Goal: Transaction & Acquisition: Purchase product/service

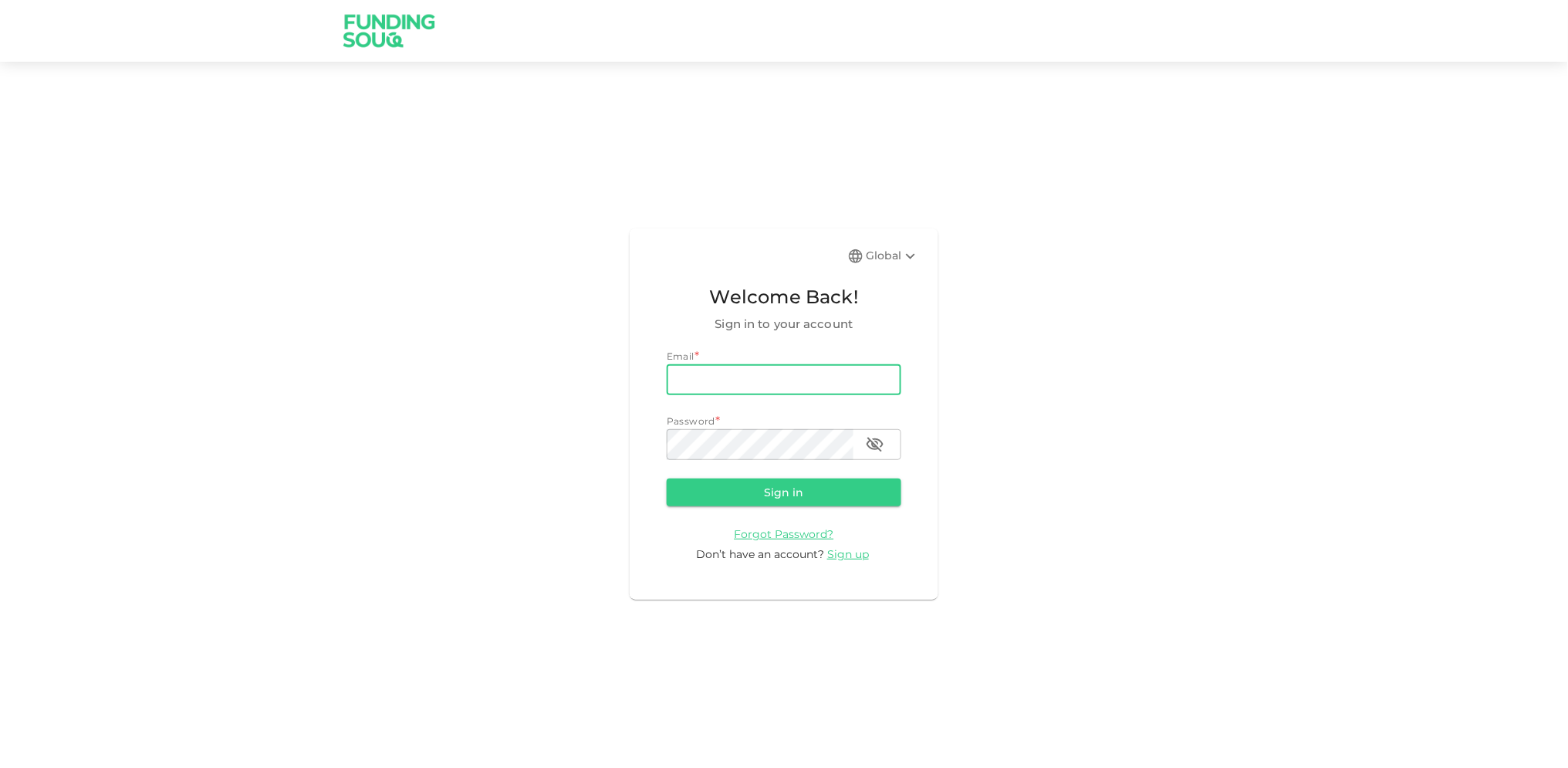
drag, startPoint x: 0, startPoint y: 0, endPoint x: 755, endPoint y: 382, distance: 846.1
click at [755, 382] on input "email" at bounding box center [784, 380] width 235 height 31
type input "[EMAIL_ADDRESS][DOMAIN_NAME]"
click at [666, 478] on button "Sign in" at bounding box center [784, 492] width 235 height 28
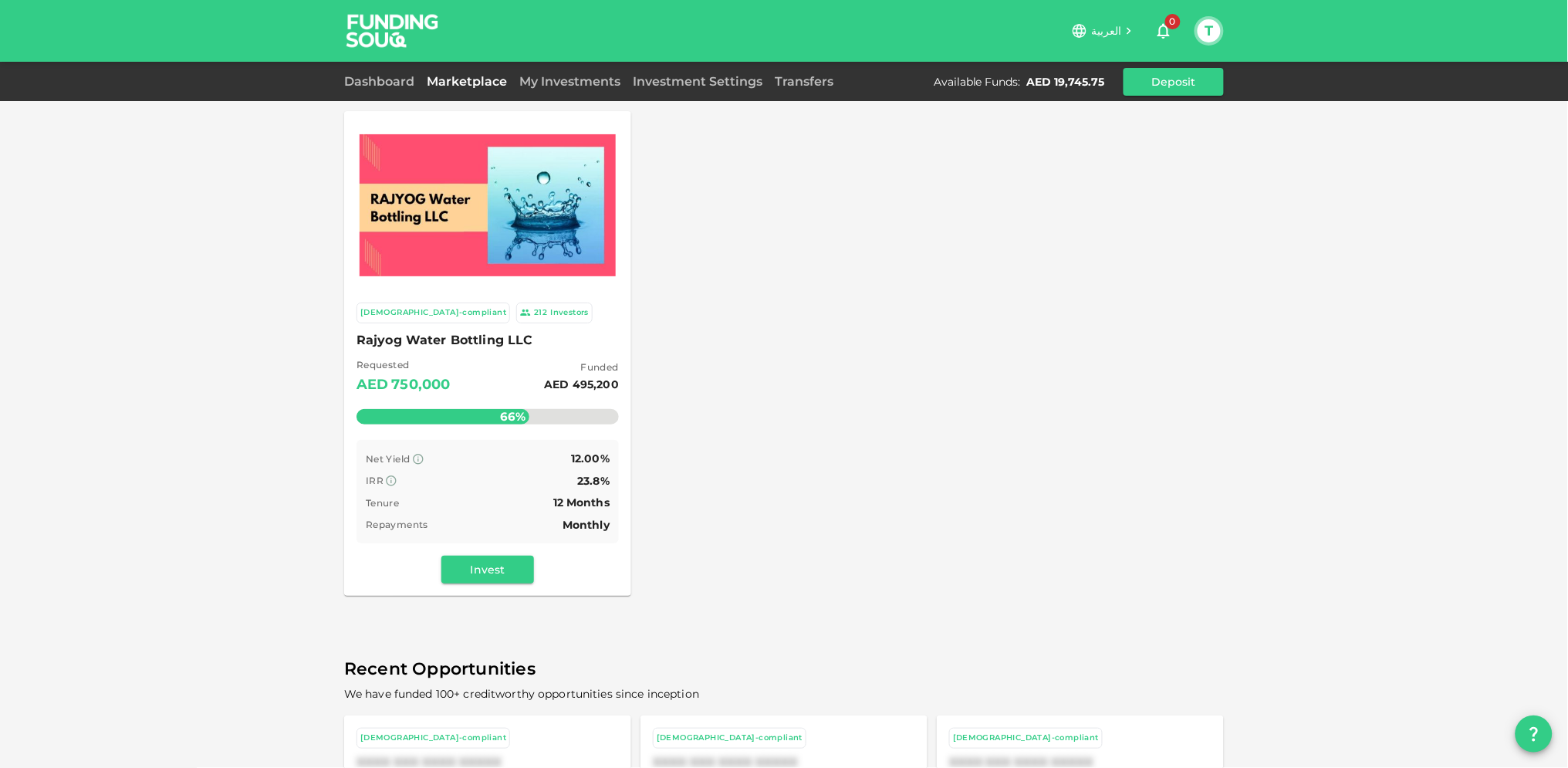
click at [449, 76] on link "Marketplace" at bounding box center [466, 81] width 92 height 15
click at [572, 77] on link "My Investments" at bounding box center [570, 81] width 113 height 15
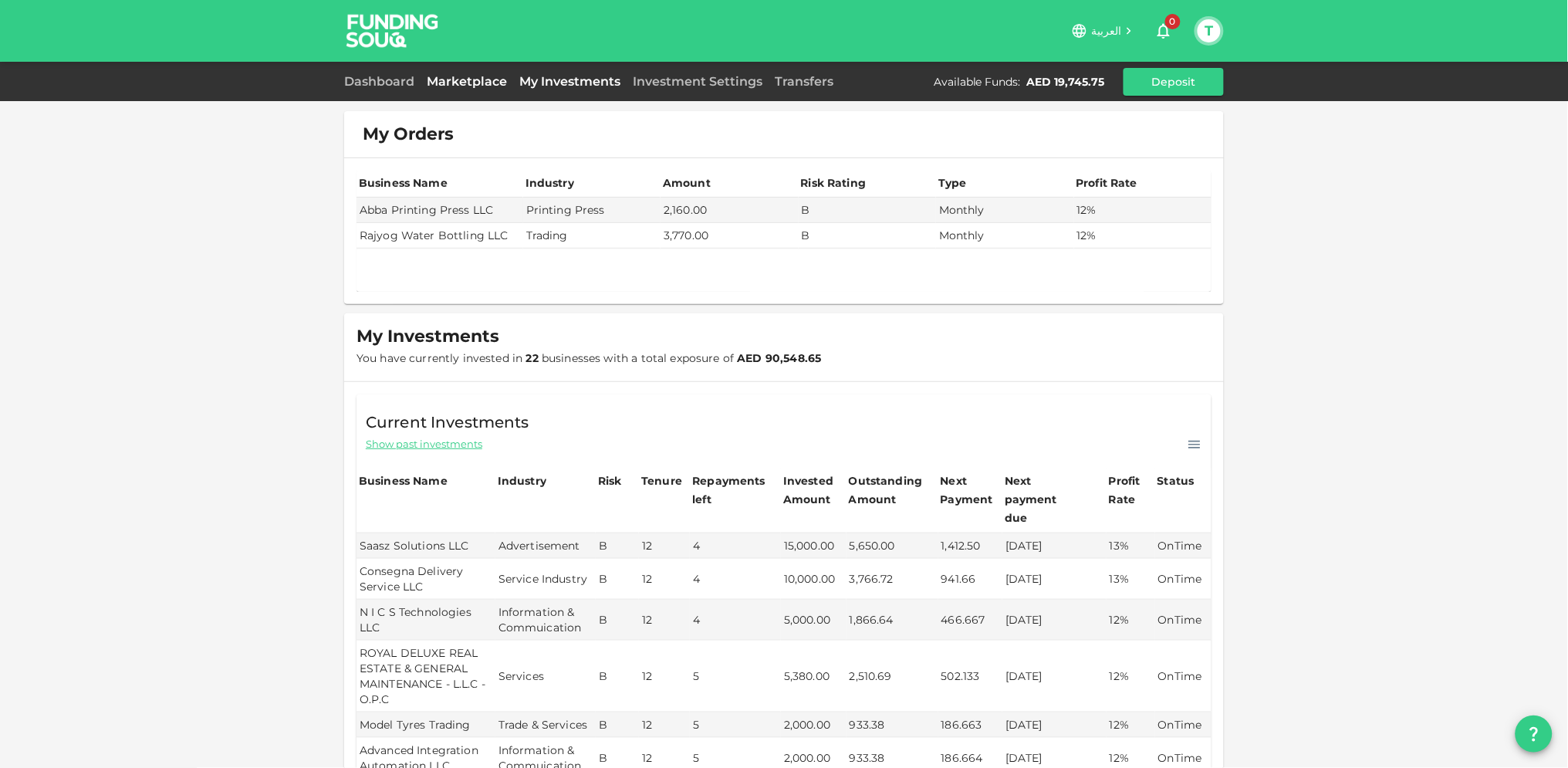
click at [469, 81] on link "Marketplace" at bounding box center [466, 81] width 92 height 15
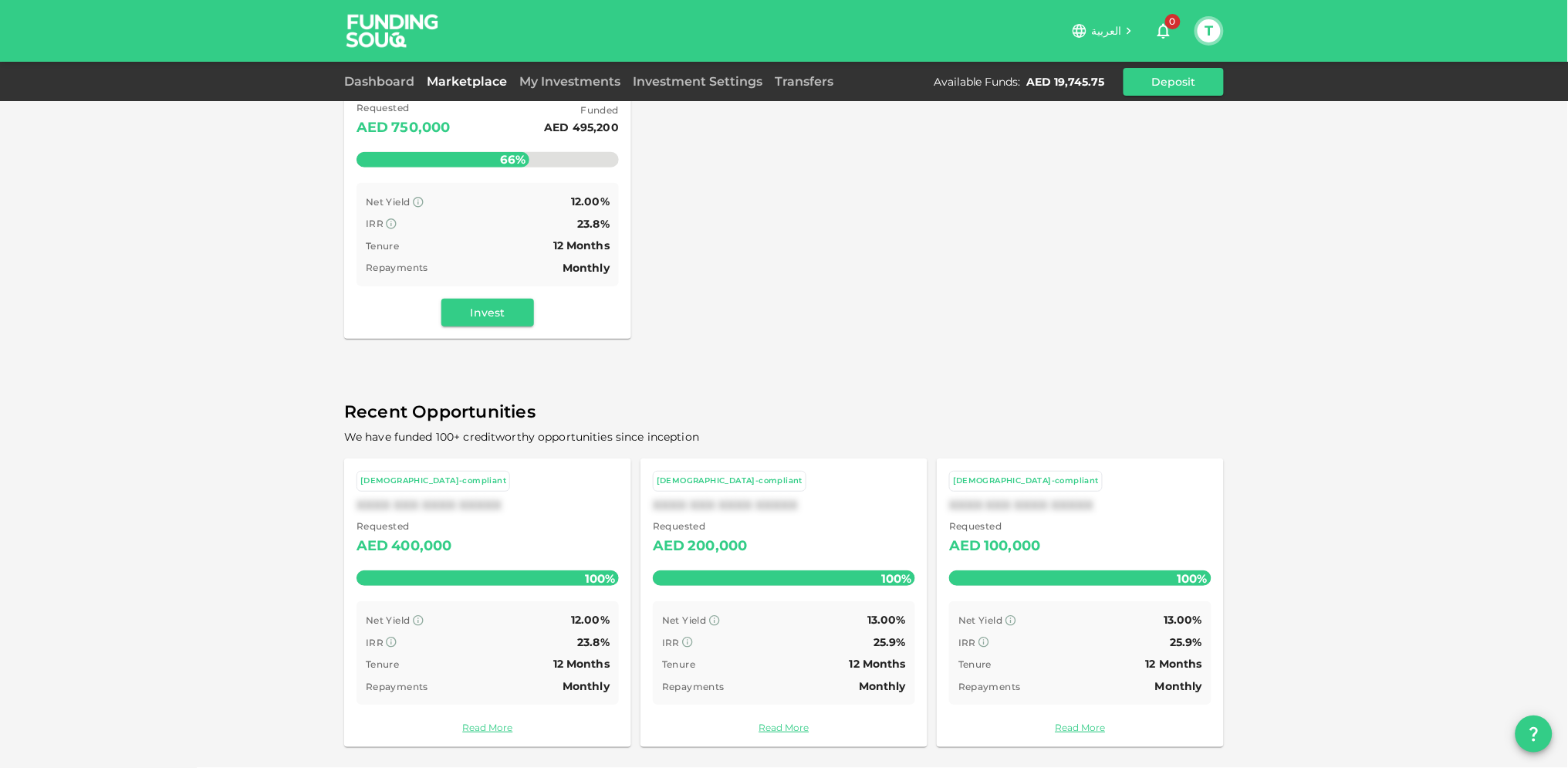
scroll to position [85, 0]
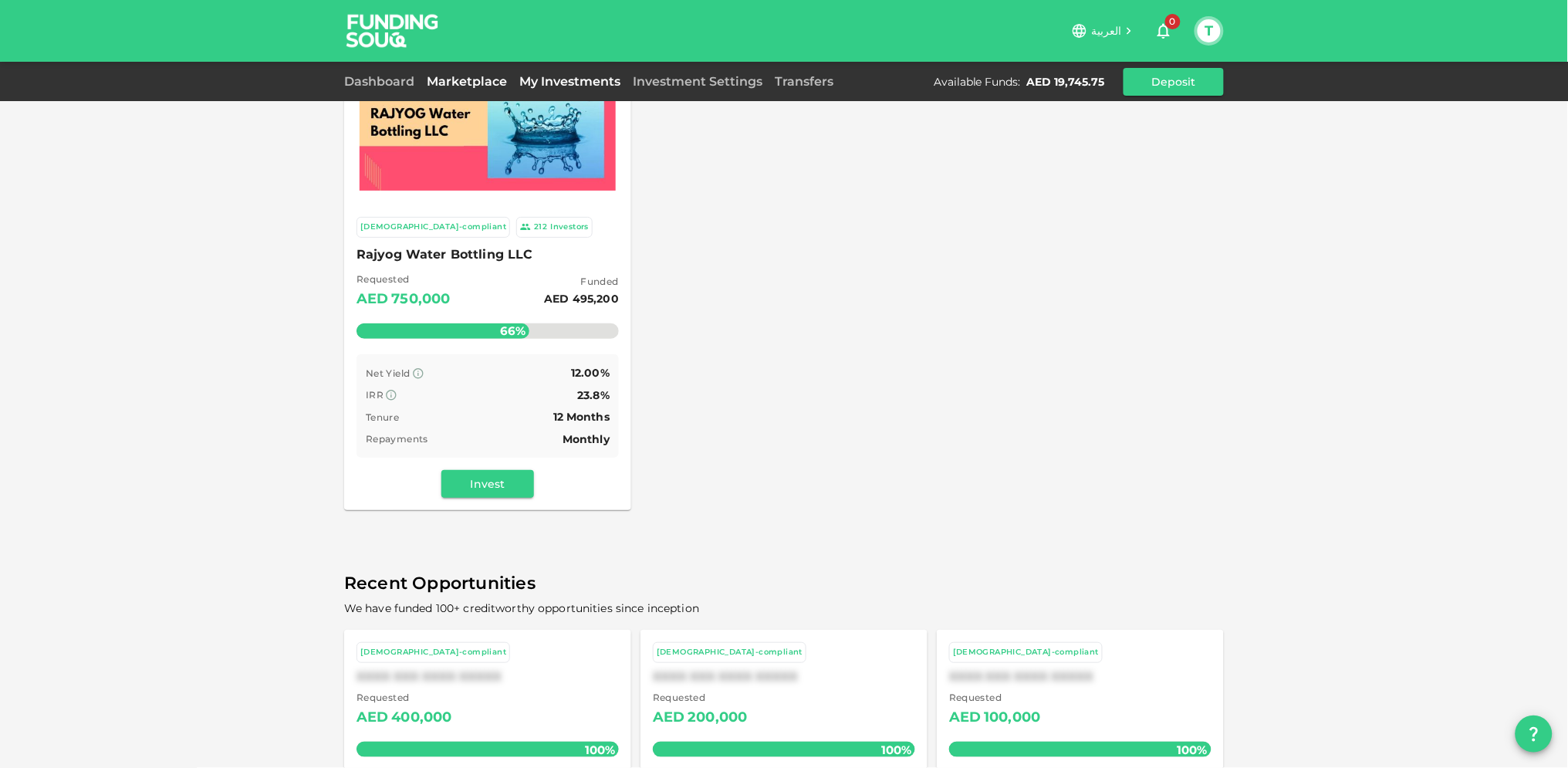
click at [562, 78] on link "My Investments" at bounding box center [570, 81] width 113 height 15
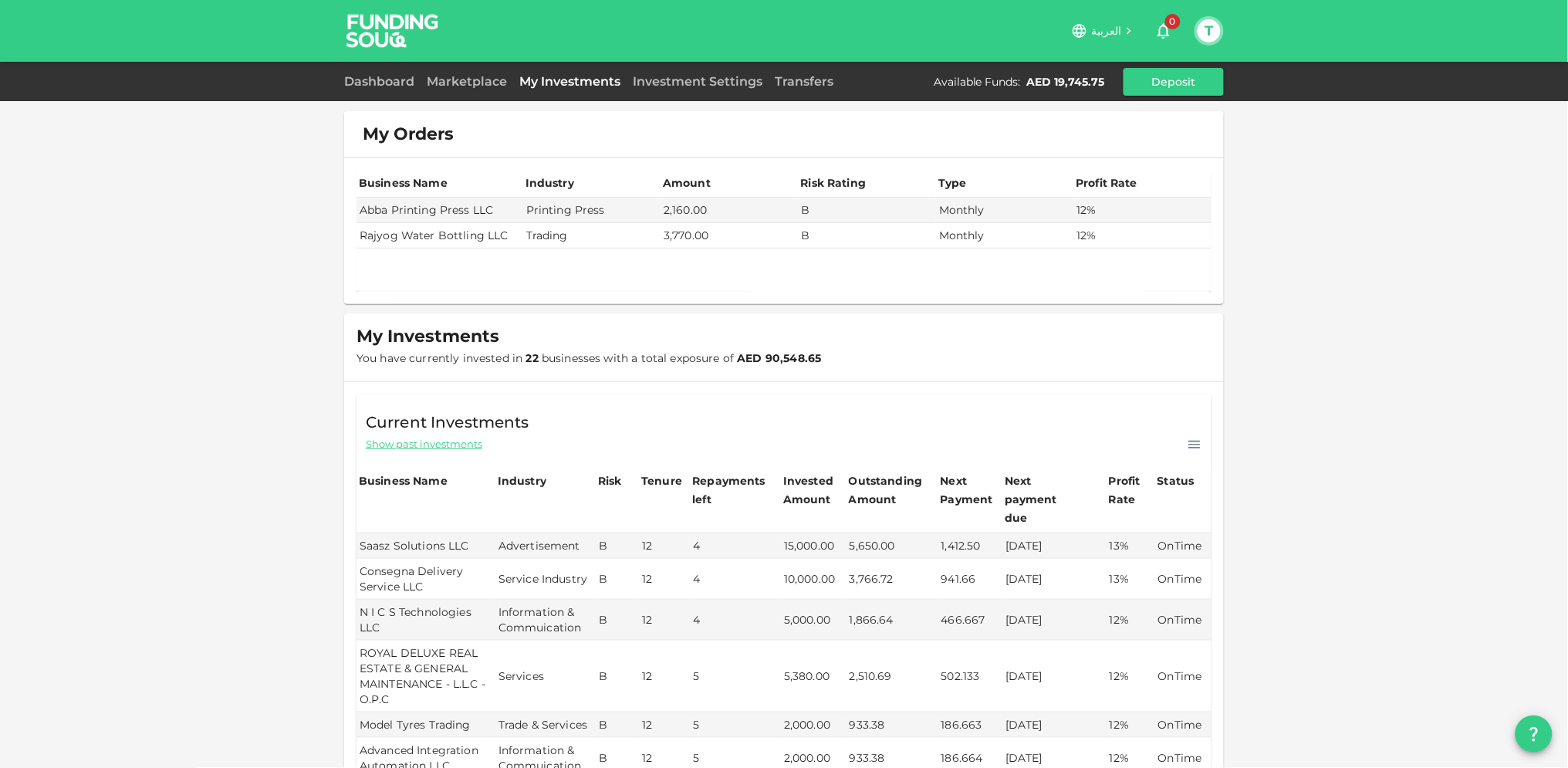
click at [429, 236] on td "Rajyog Water Bottling LLC" at bounding box center [439, 236] width 167 height 26
click at [456, 79] on link "Marketplace" at bounding box center [466, 81] width 92 height 15
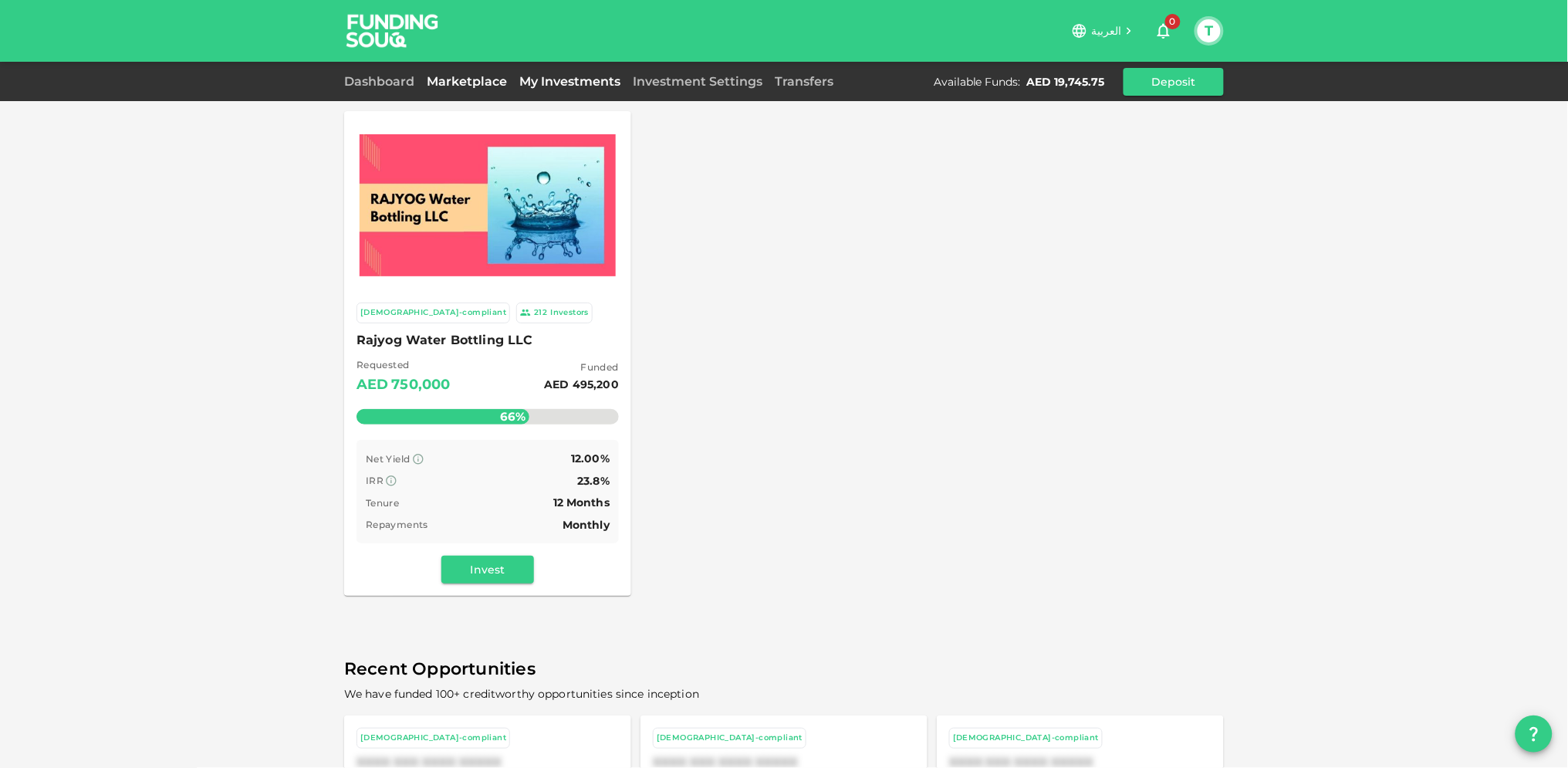
click at [538, 79] on link "My Investments" at bounding box center [570, 81] width 113 height 15
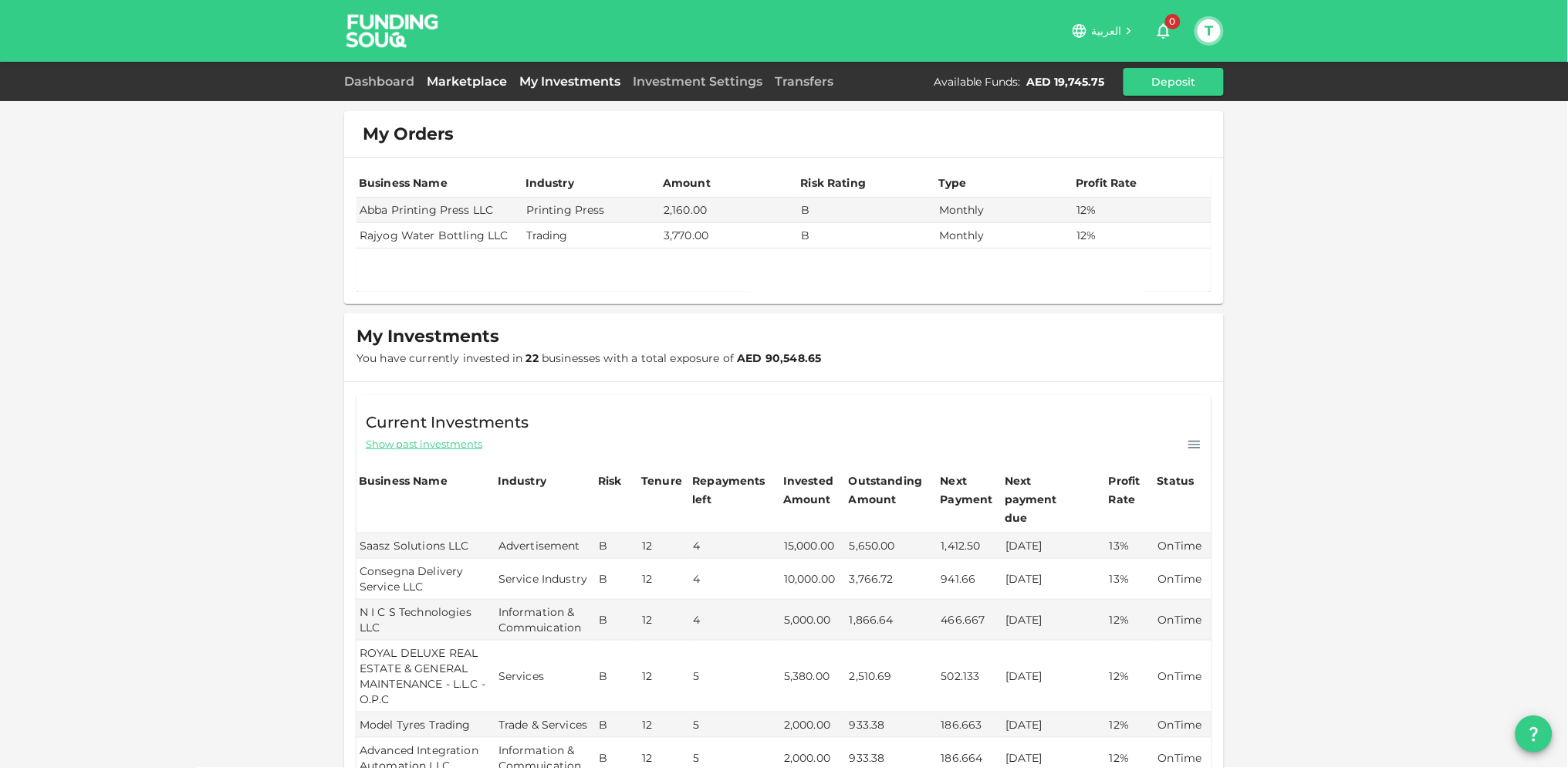
click at [458, 77] on link "Marketplace" at bounding box center [466, 81] width 92 height 15
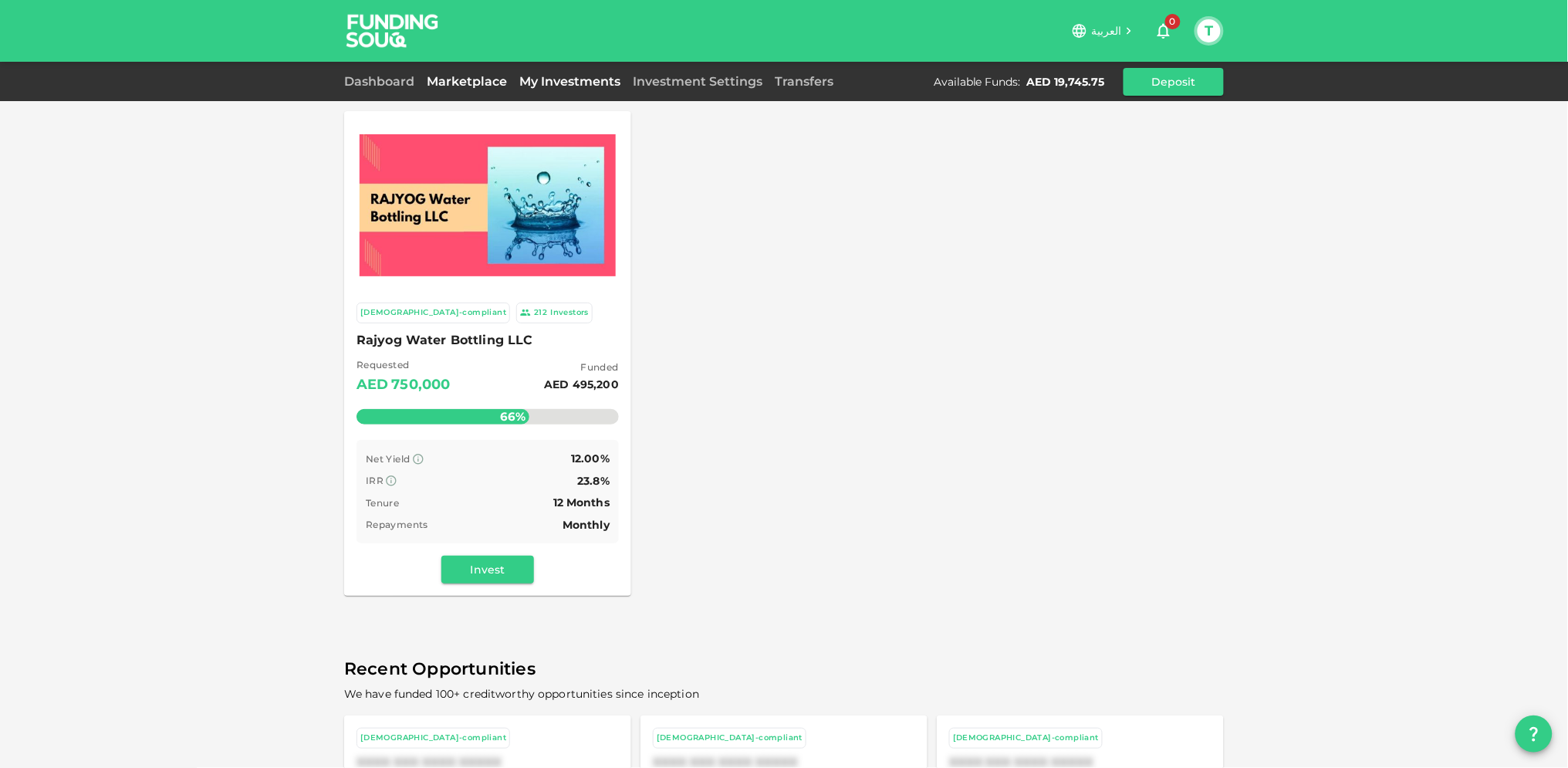
click at [538, 79] on link "My Investments" at bounding box center [570, 81] width 113 height 15
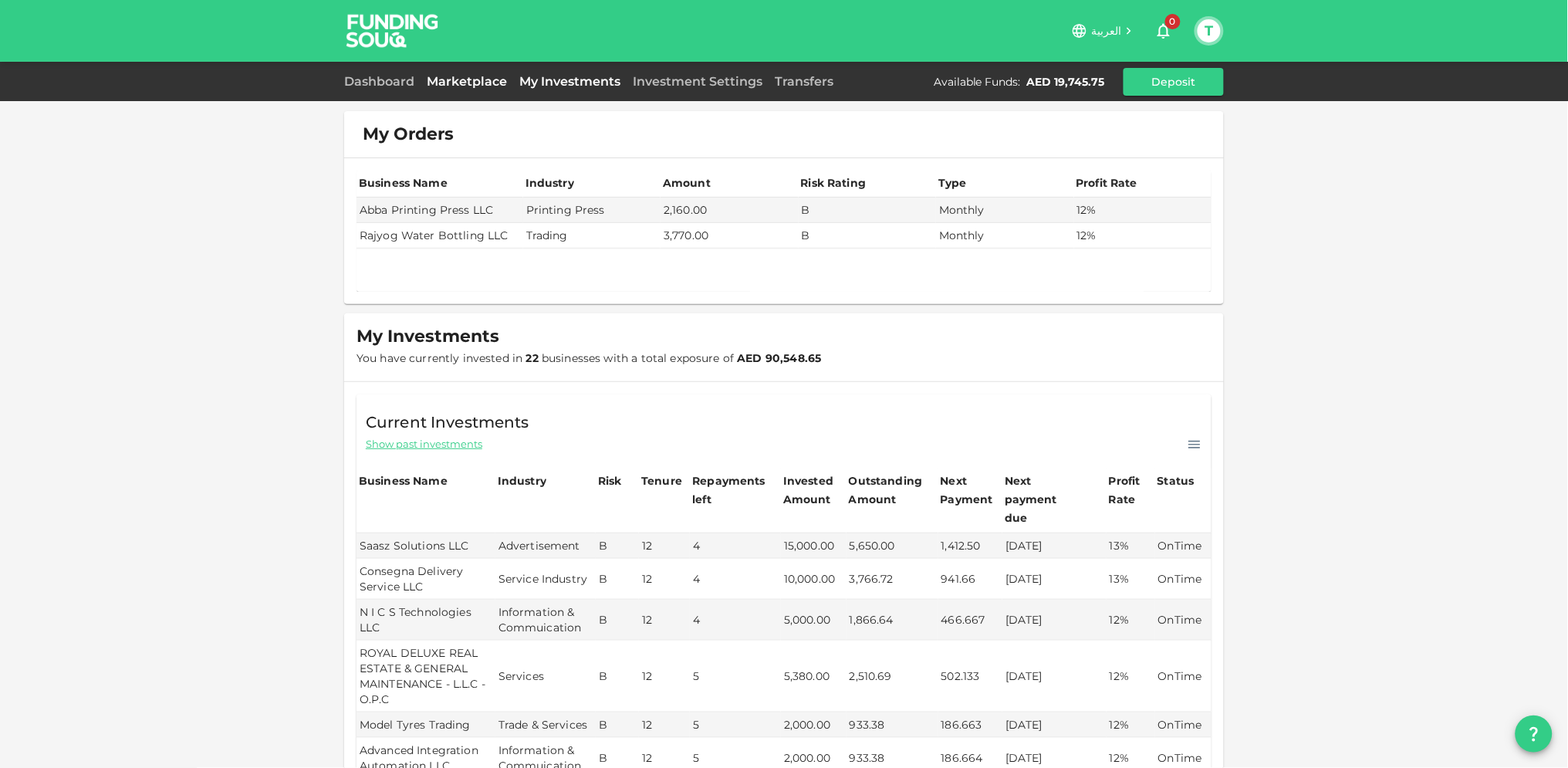
click at [452, 79] on link "Marketplace" at bounding box center [466, 81] width 92 height 15
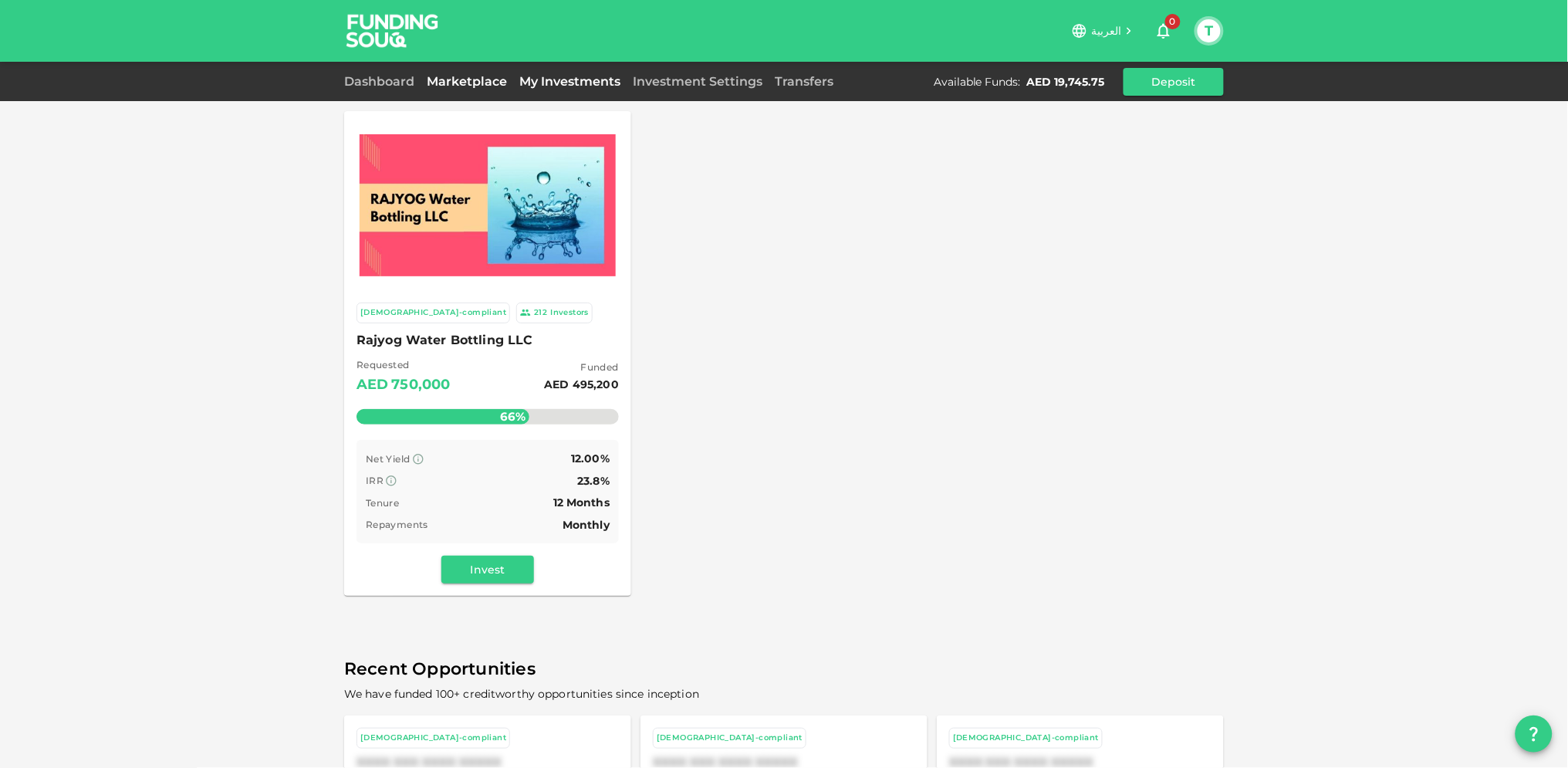
click at [545, 82] on link "My Investments" at bounding box center [570, 81] width 113 height 15
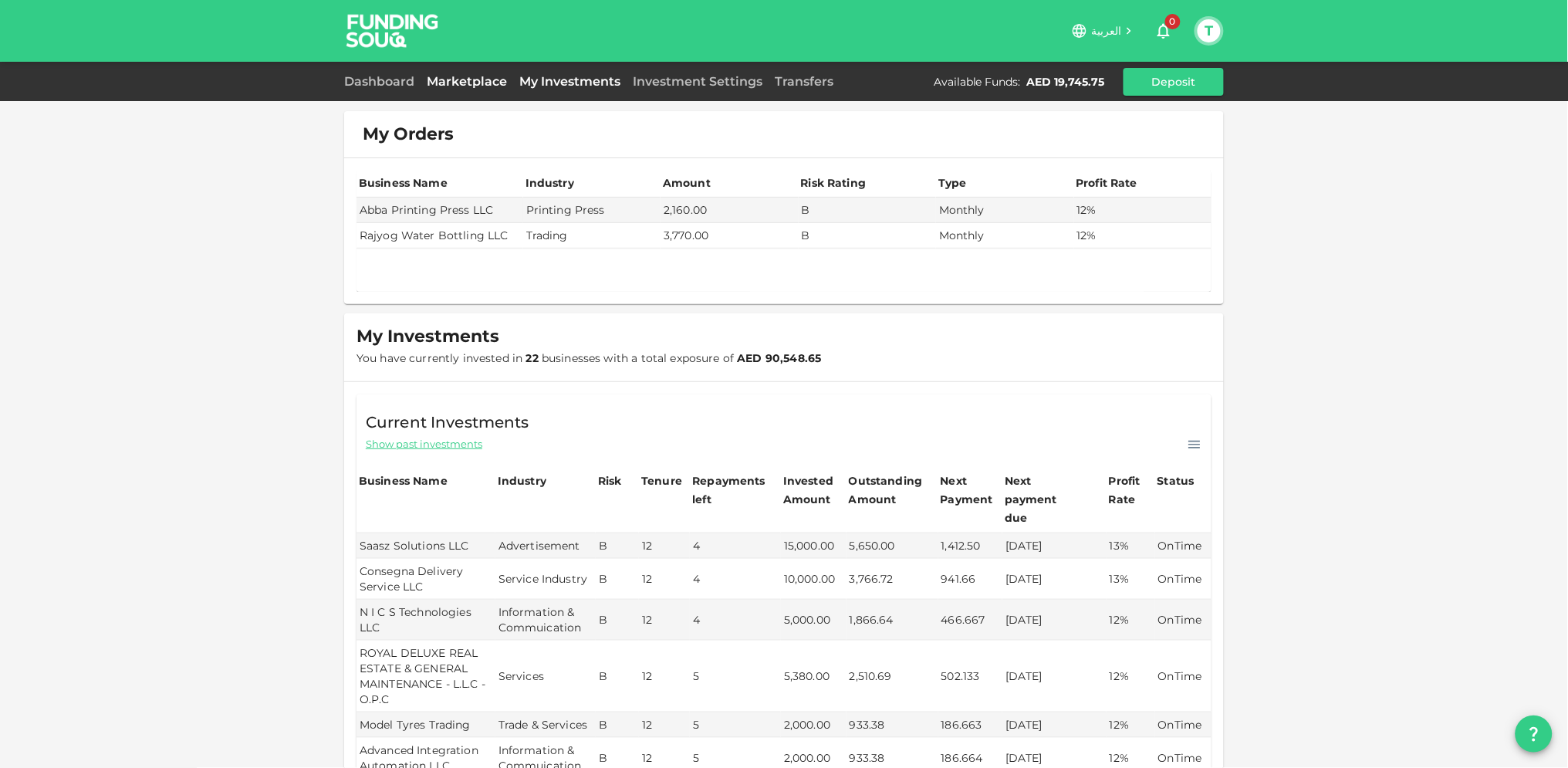
click at [470, 77] on link "Marketplace" at bounding box center [466, 81] width 92 height 15
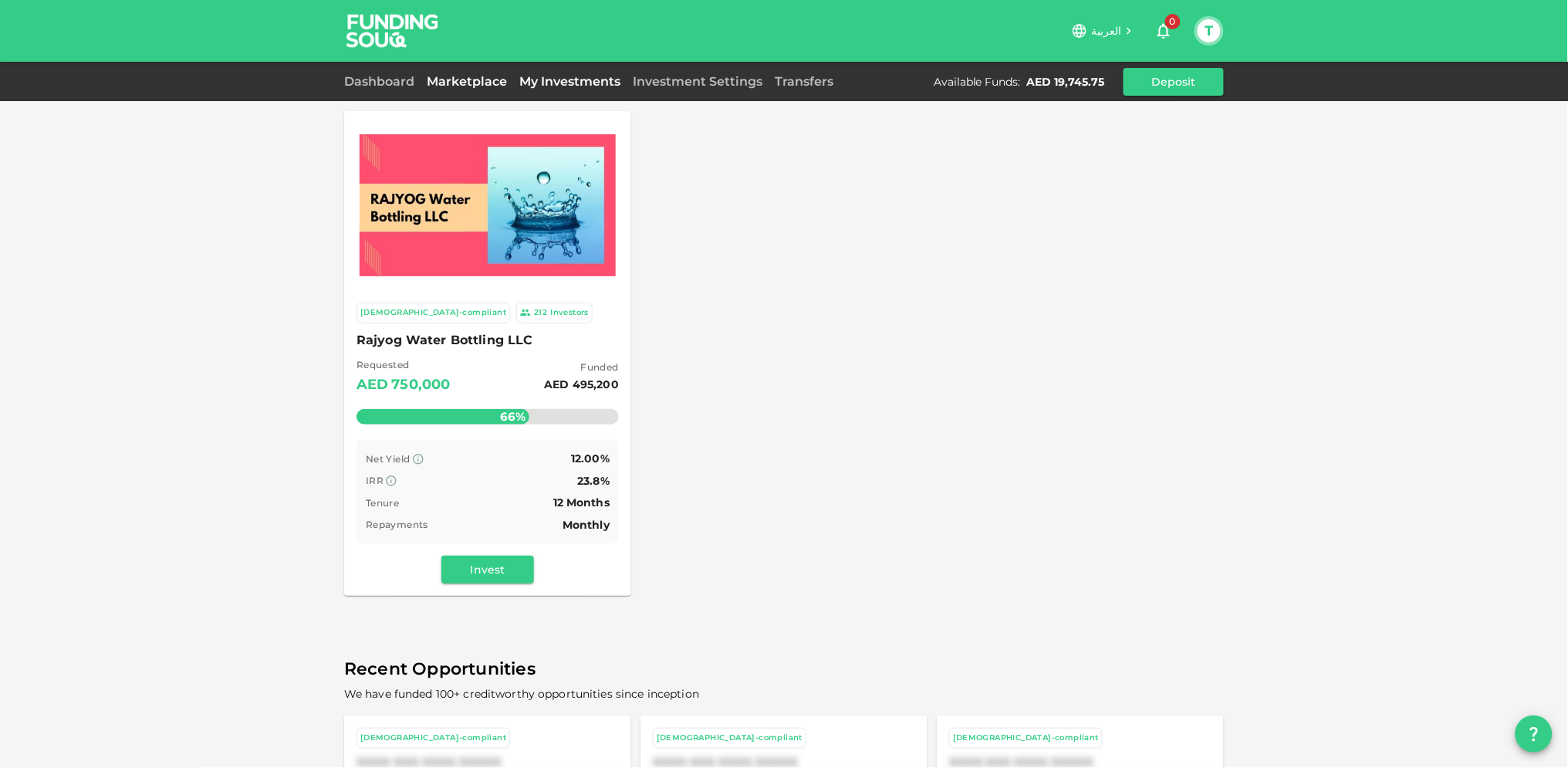
click at [576, 81] on link "My Investments" at bounding box center [570, 81] width 113 height 15
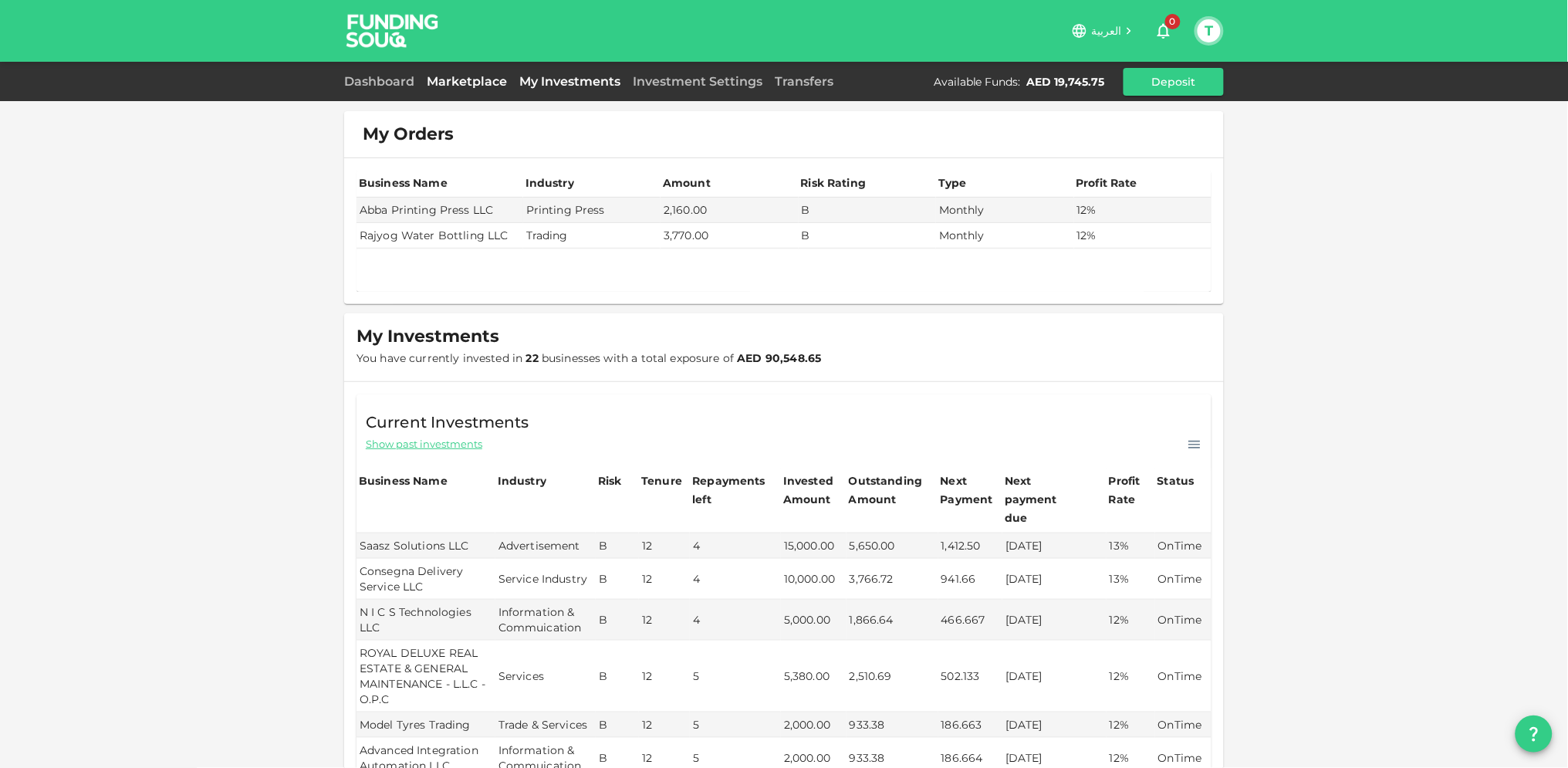
click at [468, 77] on link "Marketplace" at bounding box center [466, 81] width 92 height 15
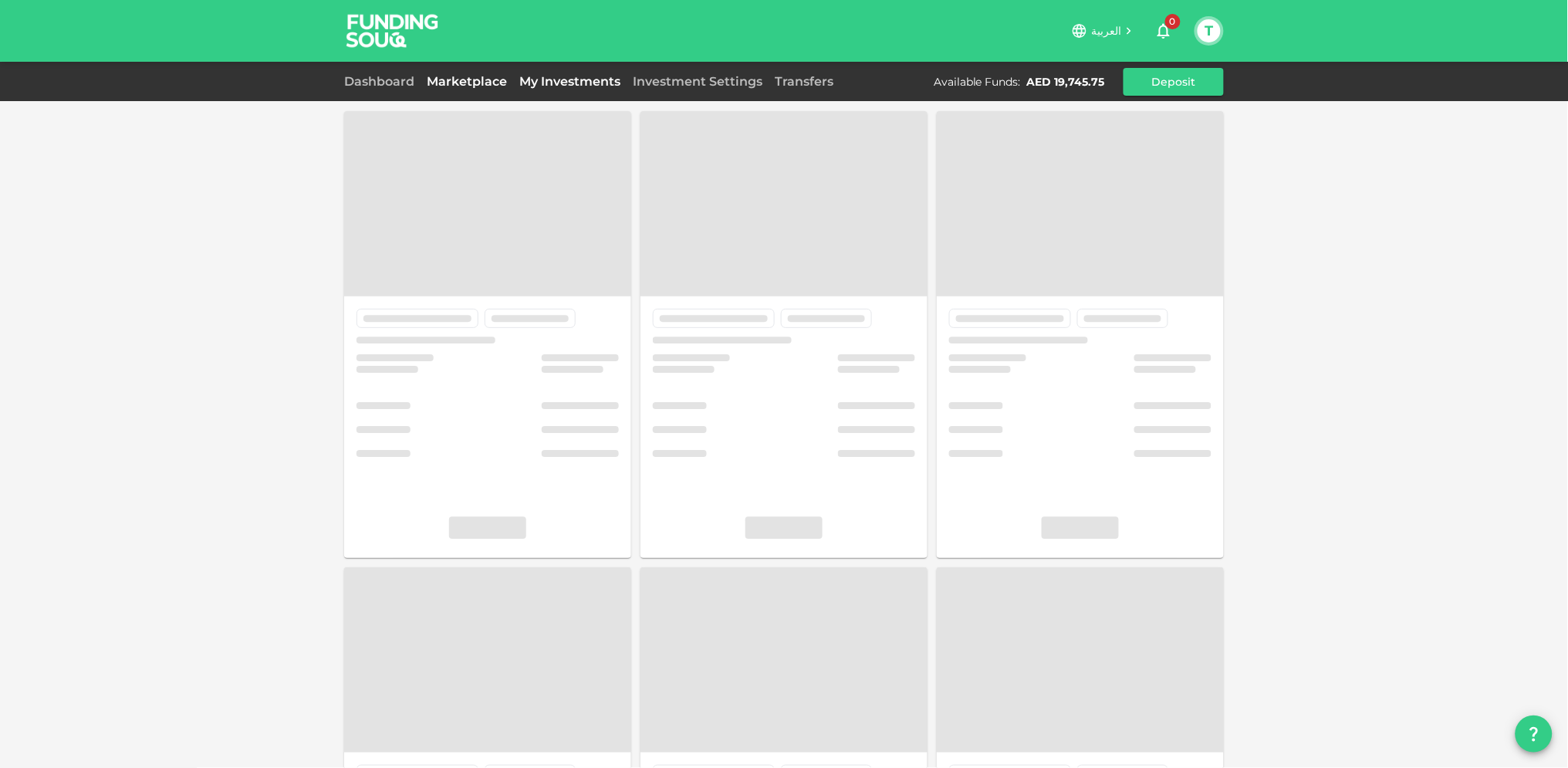
click at [559, 78] on link "My Investments" at bounding box center [570, 81] width 113 height 15
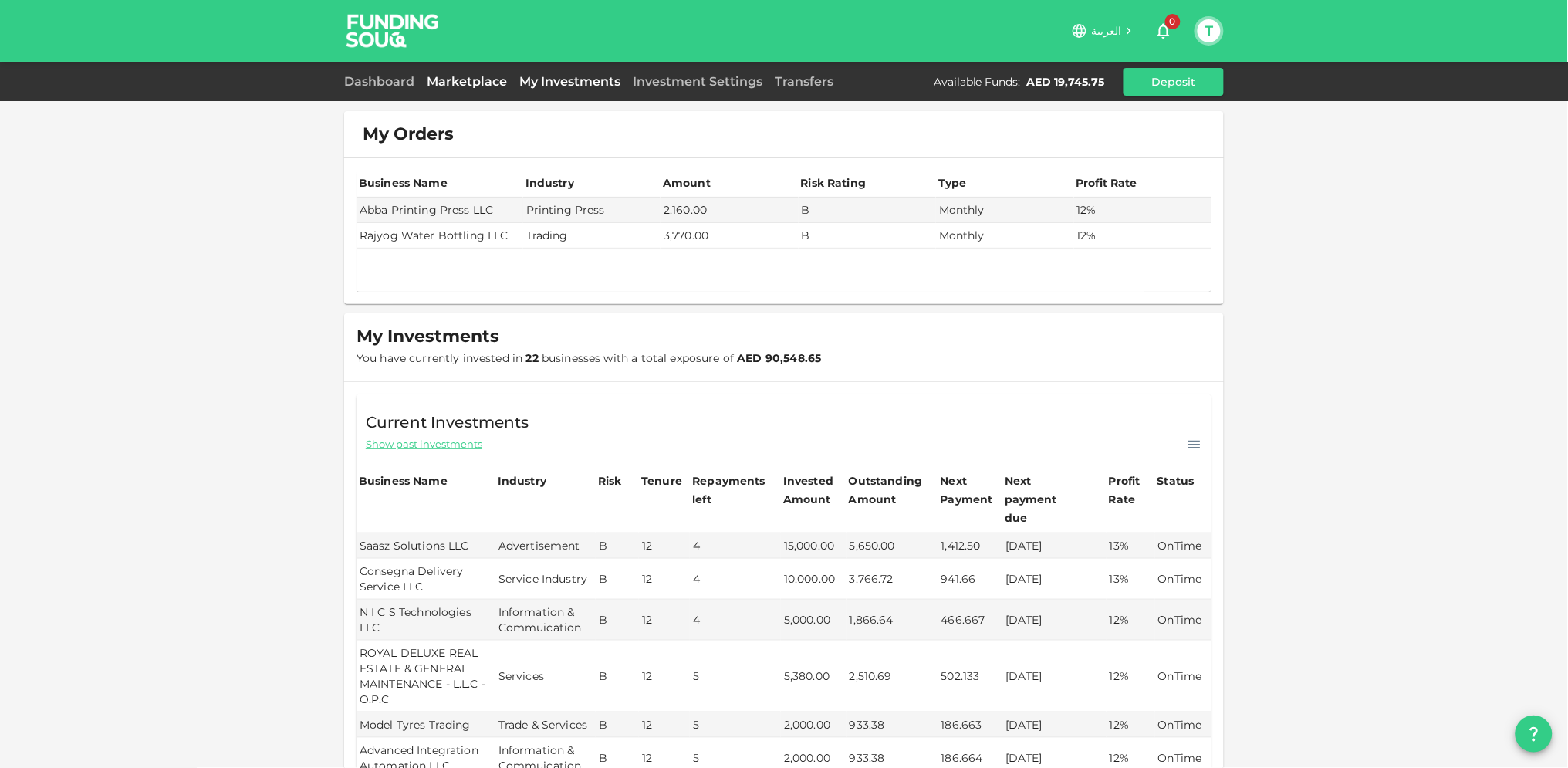
click at [469, 79] on link "Marketplace" at bounding box center [466, 81] width 92 height 15
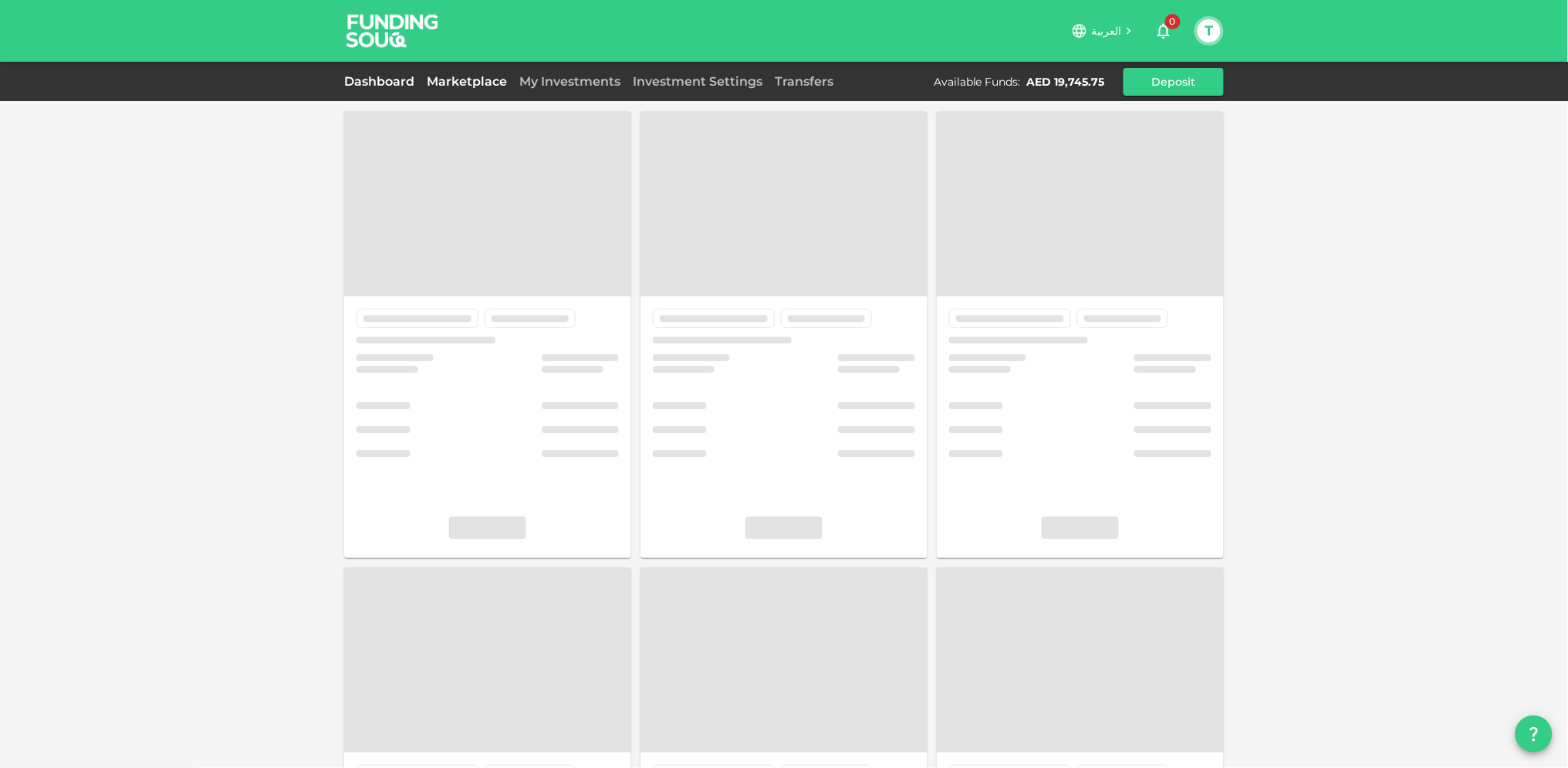
click at [375, 79] on link "Dashboard" at bounding box center [382, 81] width 77 height 15
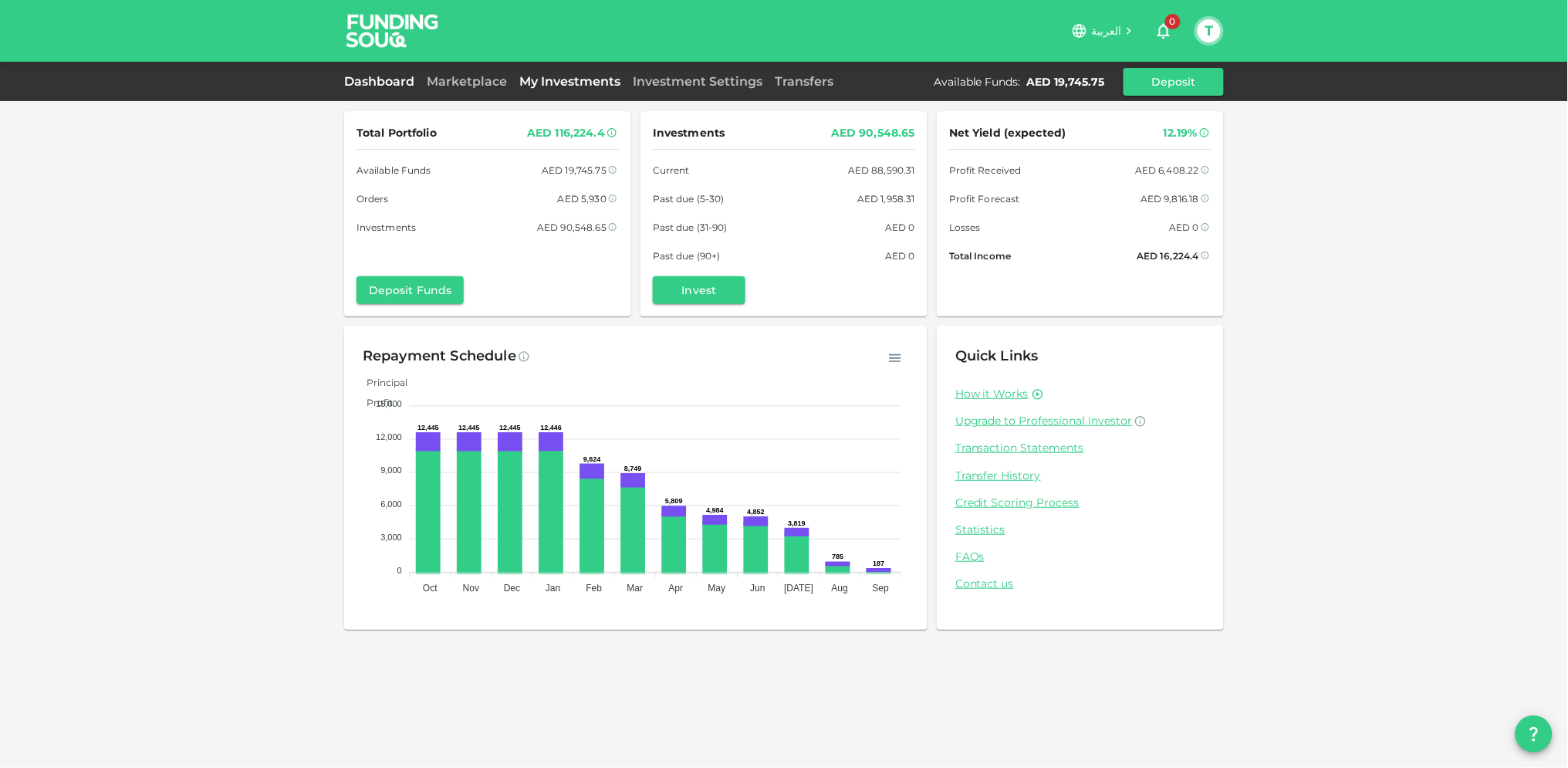
click at [571, 77] on link "My Investments" at bounding box center [570, 81] width 113 height 15
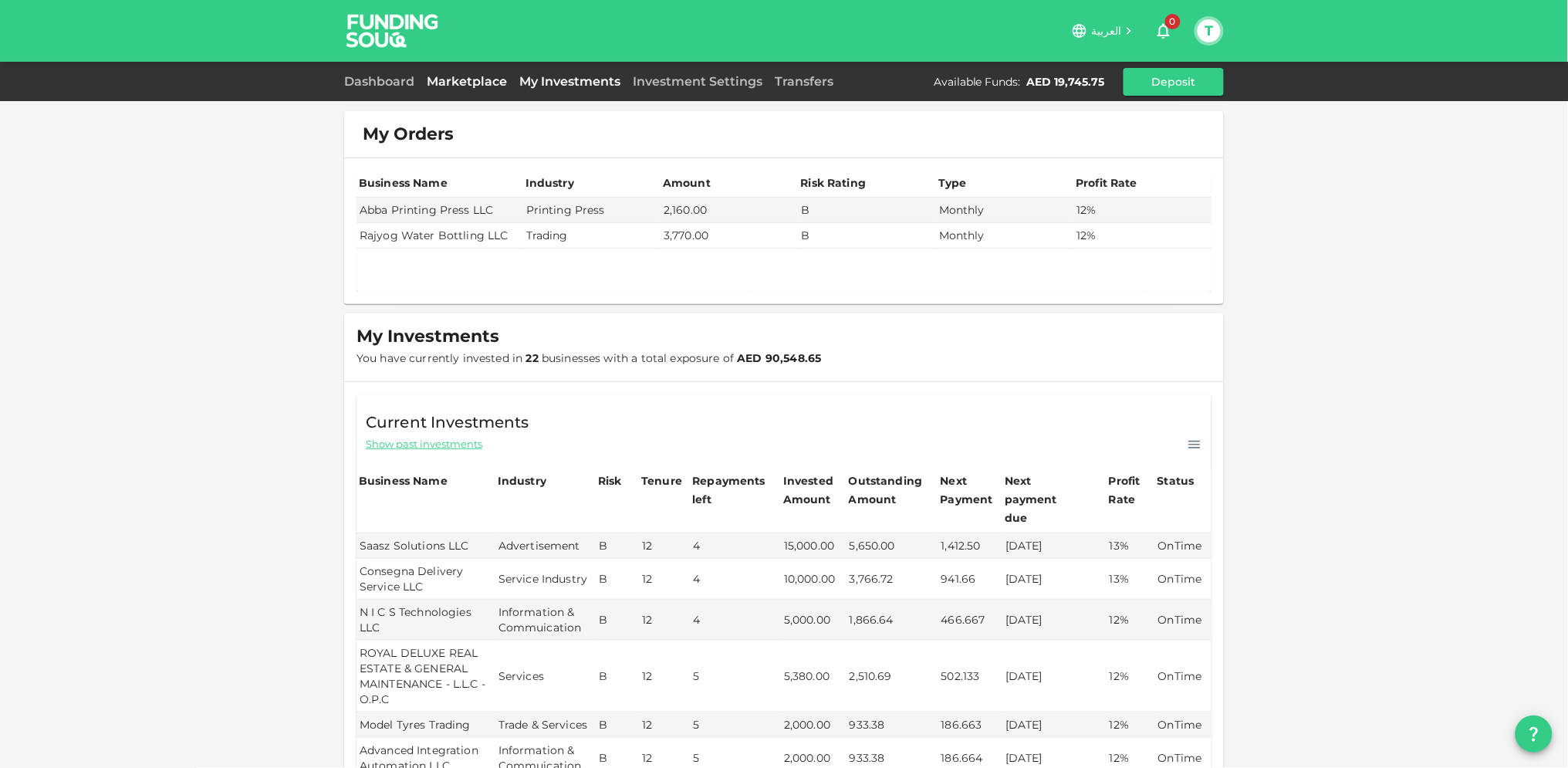
click at [478, 77] on link "Marketplace" at bounding box center [466, 81] width 92 height 15
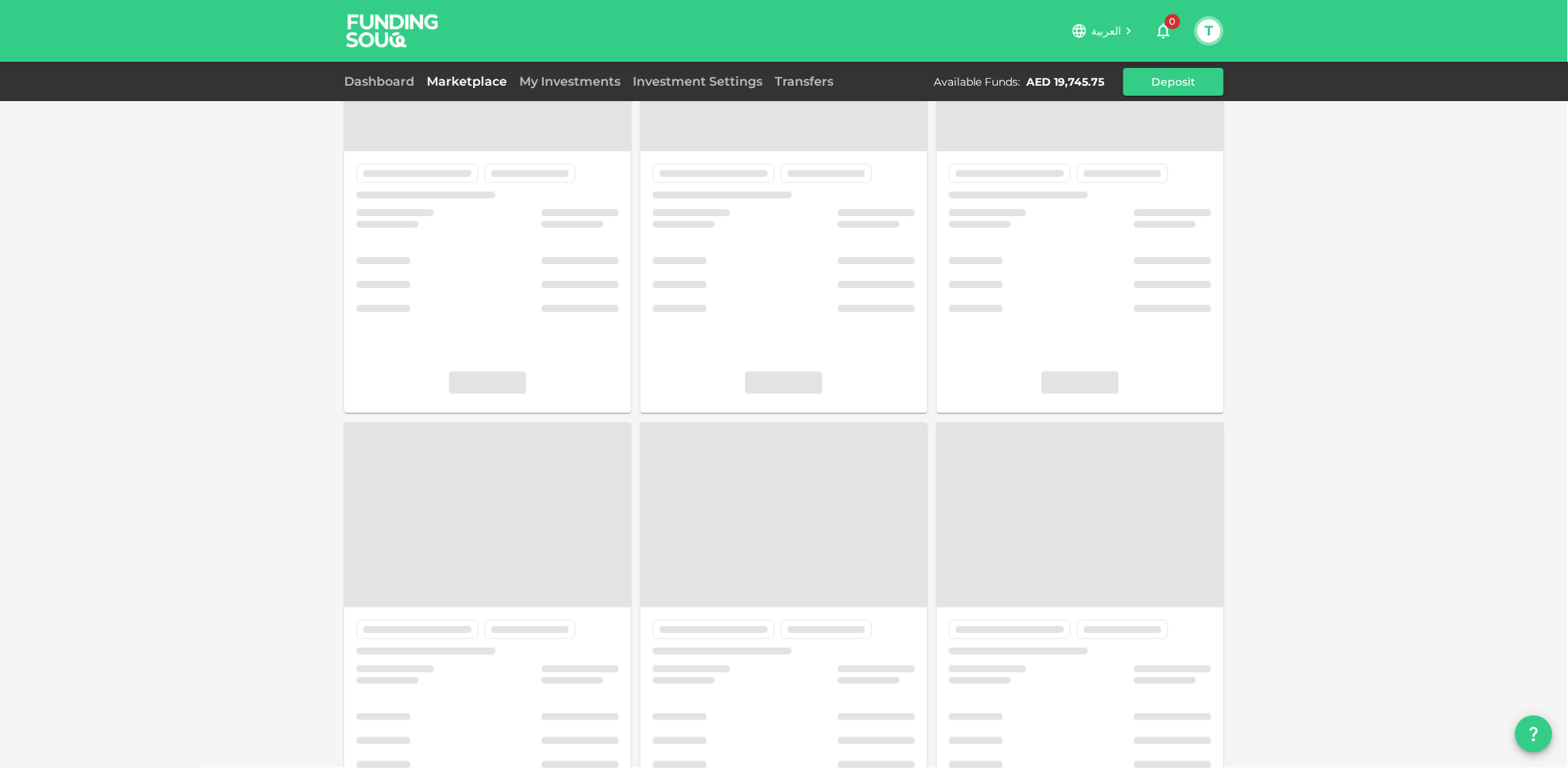
scroll to position [77, 0]
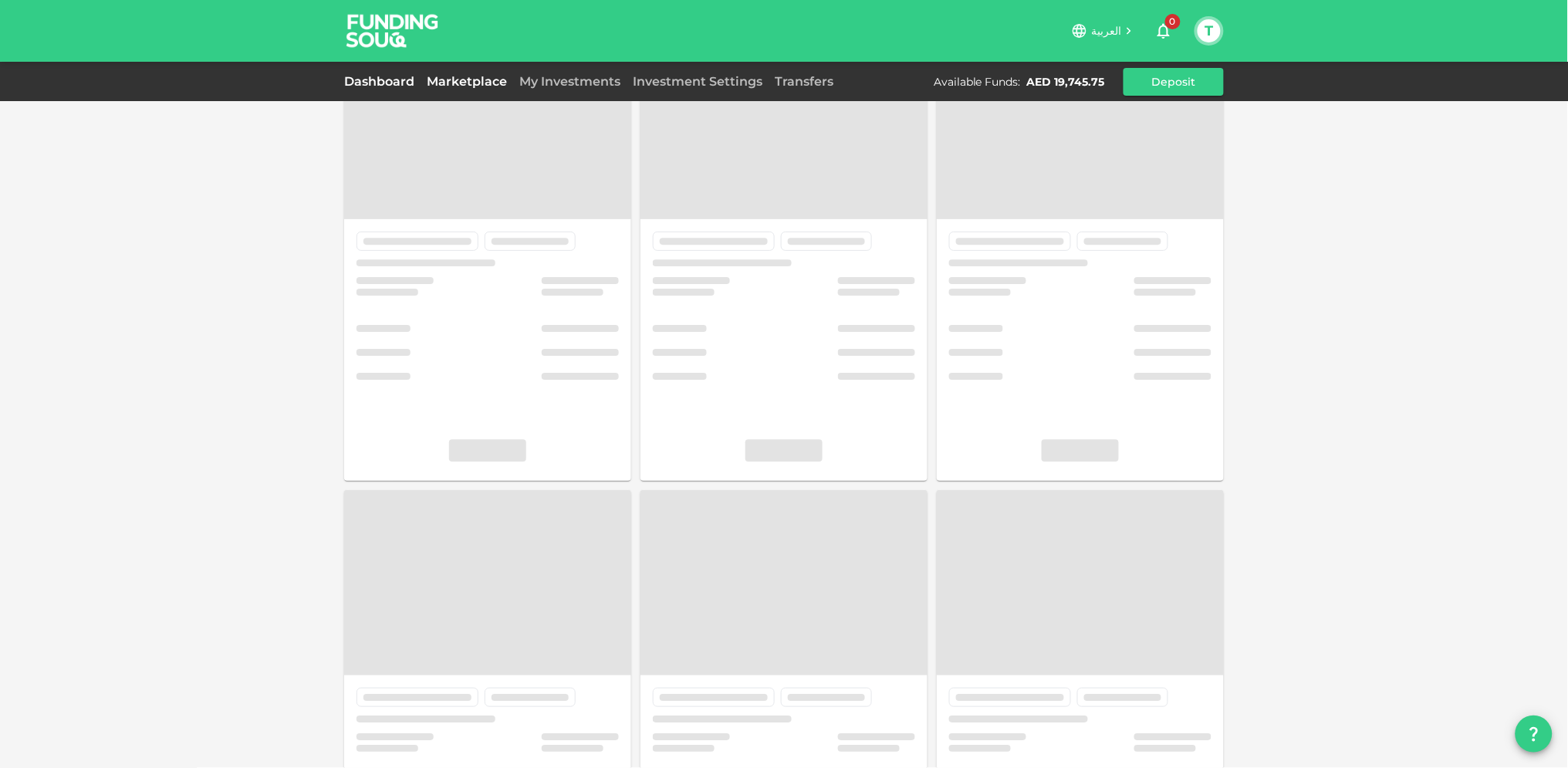
click at [375, 79] on link "Dashboard" at bounding box center [382, 81] width 77 height 15
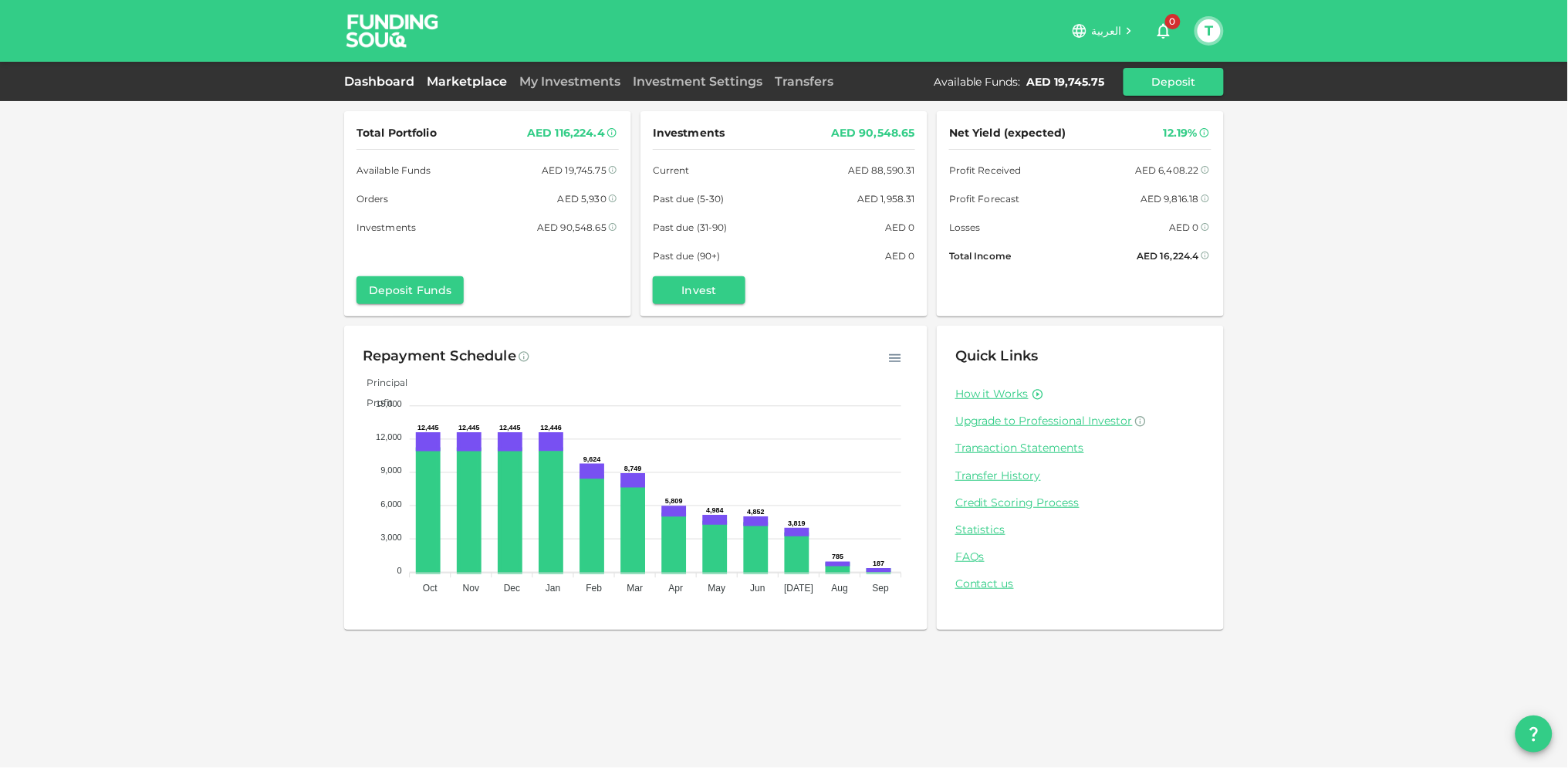
click at [463, 74] on link "Marketplace" at bounding box center [466, 81] width 92 height 15
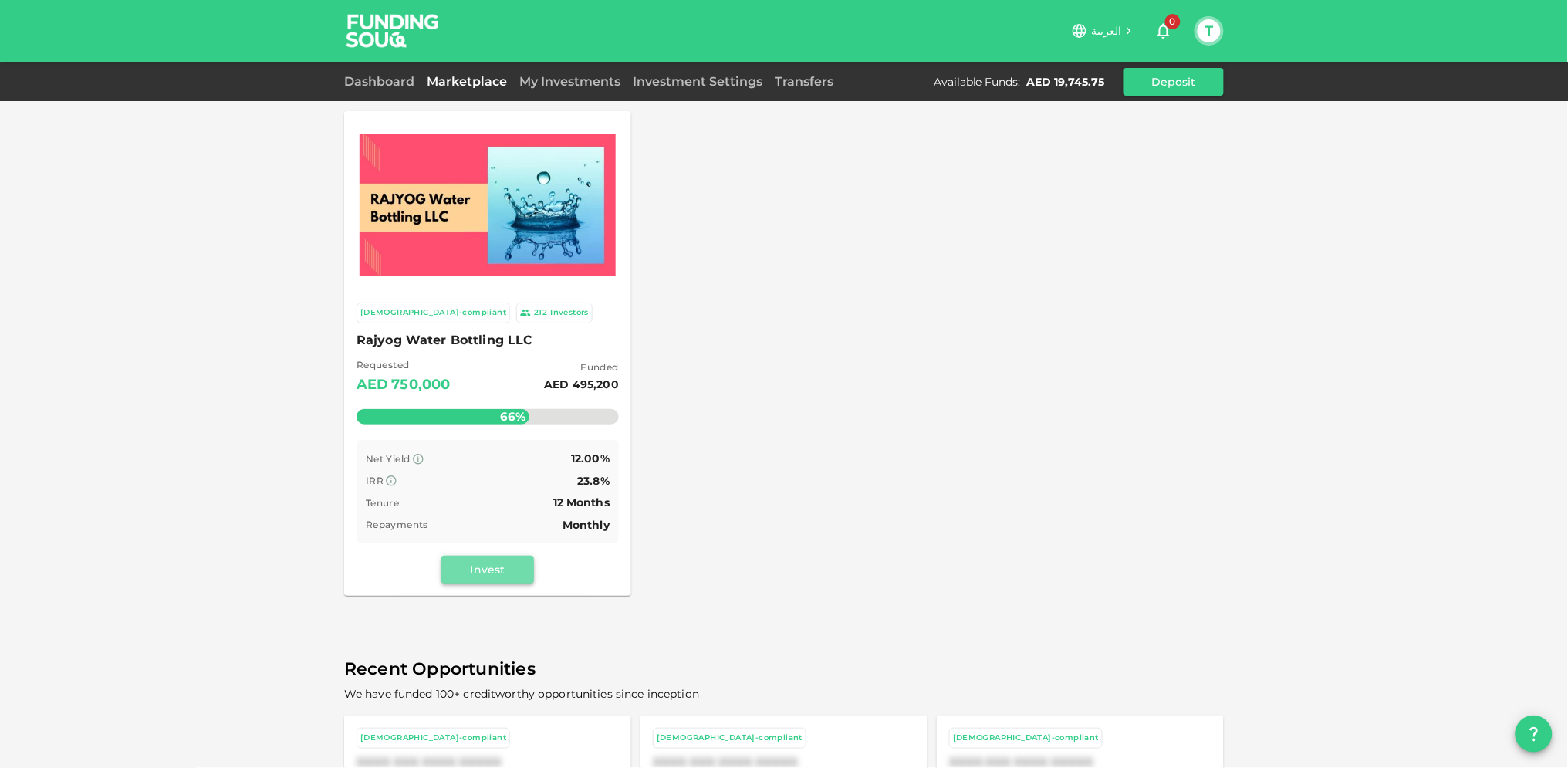
click at [484, 566] on button "Invest" at bounding box center [487, 570] width 92 height 28
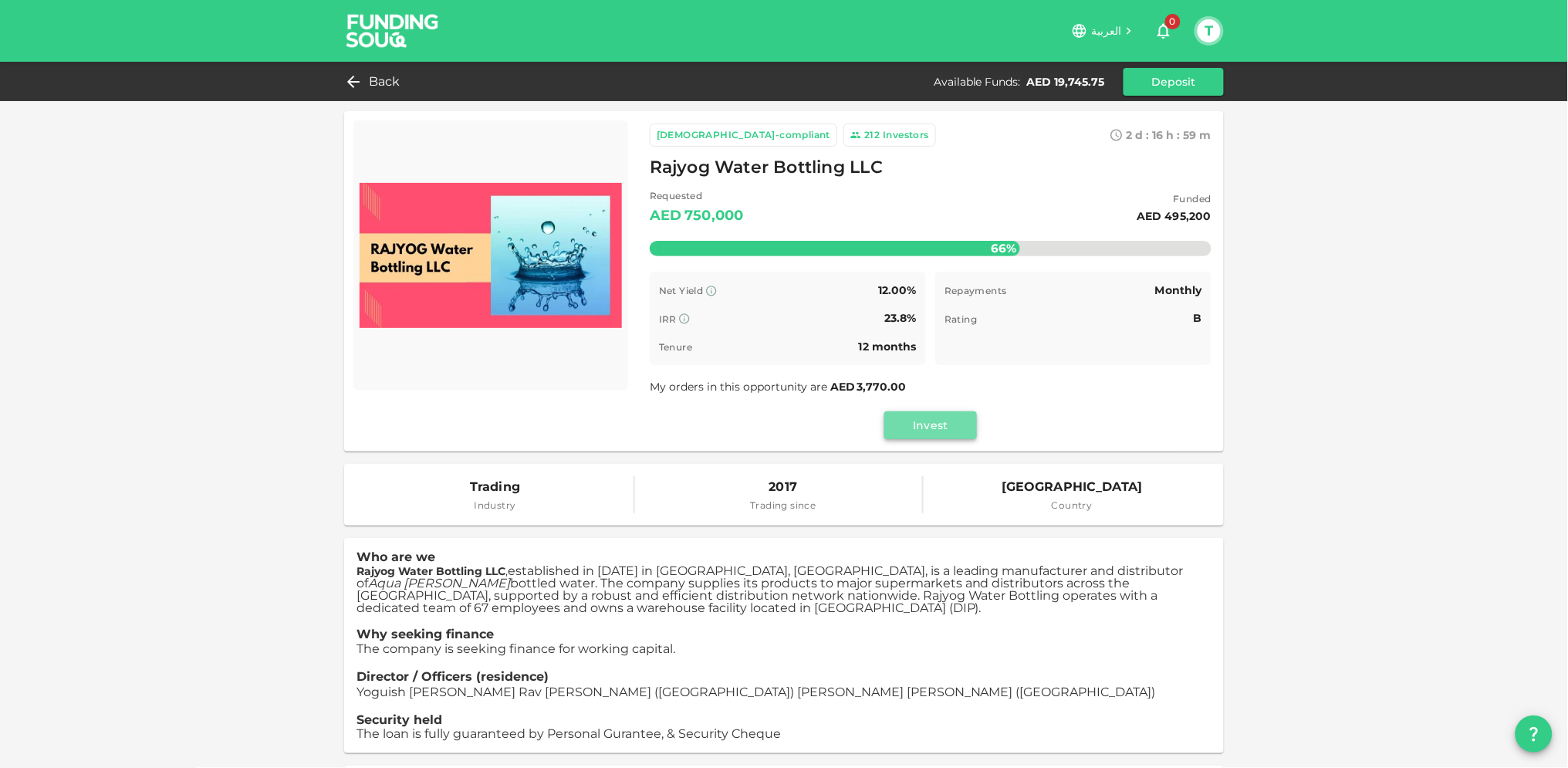
click at [916, 426] on button "Invest" at bounding box center [930, 425] width 92 height 28
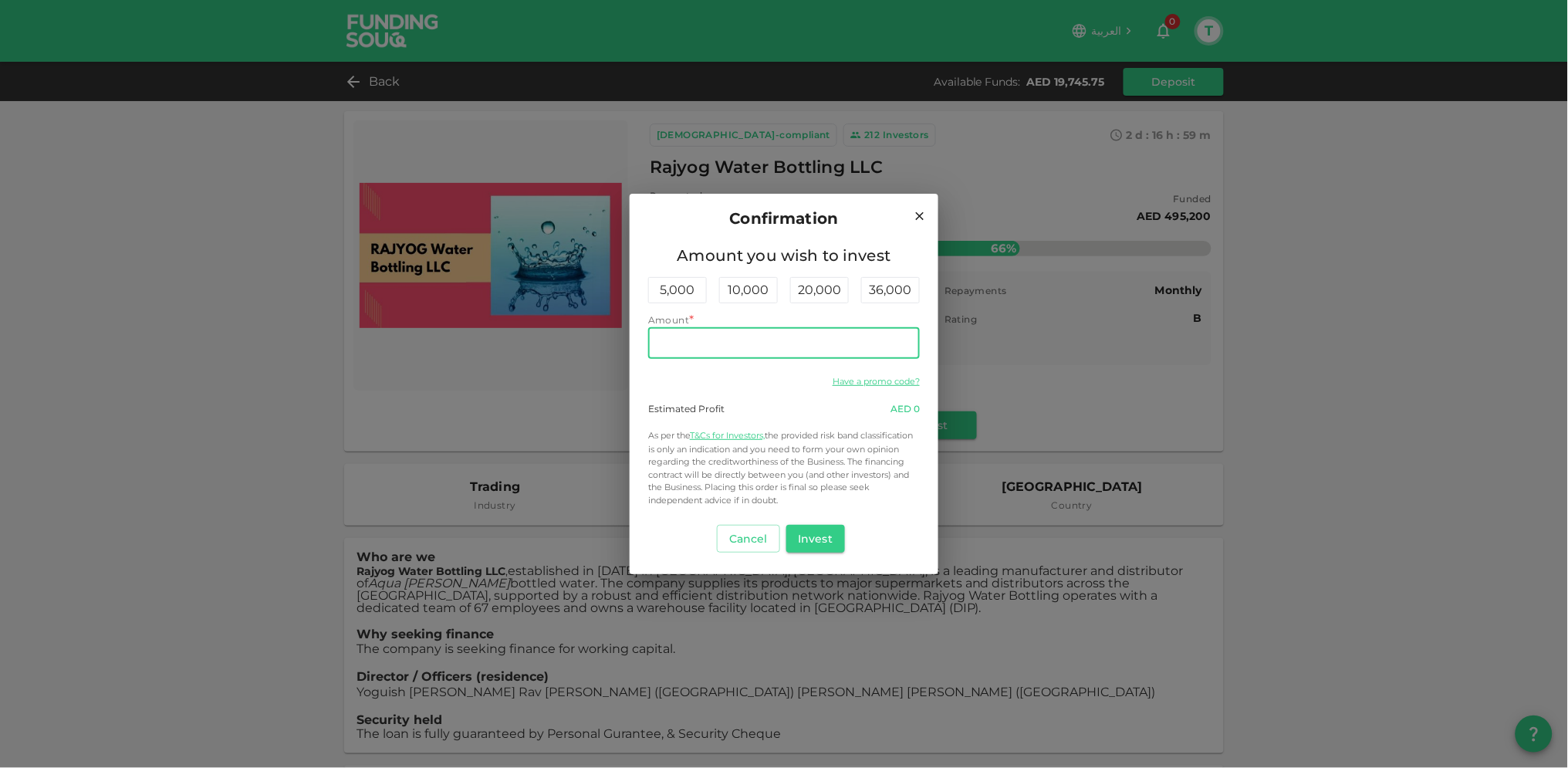
click at [710, 346] on input "Amount" at bounding box center [784, 343] width 272 height 31
drag, startPoint x: 697, startPoint y: 342, endPoint x: 647, endPoint y: 343, distance: 50.0
click at [647, 343] on div "Amount you wish to invest 5,000 10,000 20,000 36,000 Amount Amount 1,230 Amount…" at bounding box center [784, 409] width 309 height 331
click at [659, 343] on input "1,230" at bounding box center [784, 343] width 272 height 31
drag, startPoint x: 671, startPoint y: 338, endPoint x: 709, endPoint y: 349, distance: 39.6
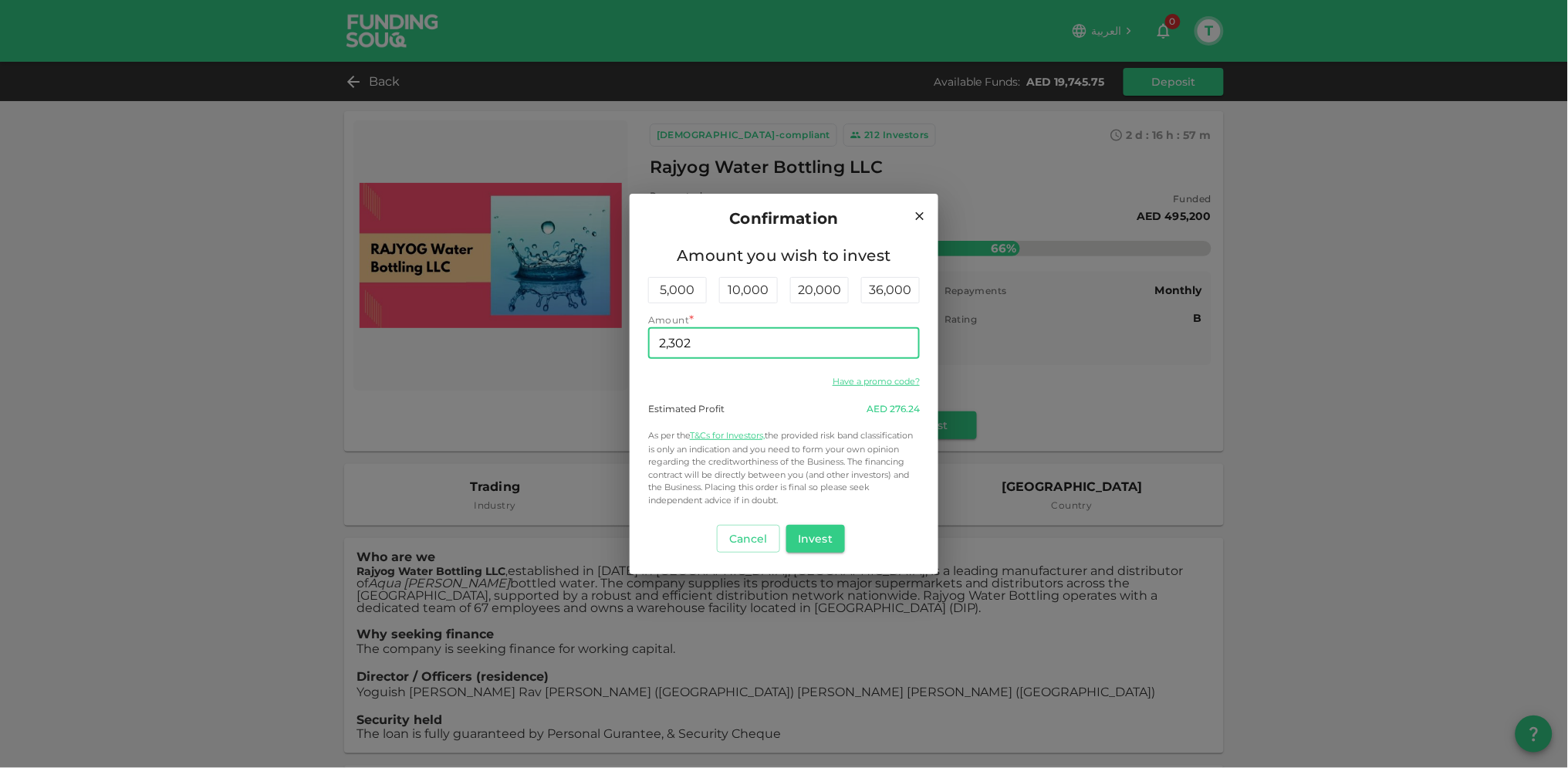
click at [709, 349] on input "2,302" at bounding box center [784, 343] width 272 height 31
click at [827, 208] on span "Confirmation" at bounding box center [784, 218] width 109 height 25
click at [665, 344] on input "2,230" at bounding box center [784, 343] width 272 height 31
drag, startPoint x: 692, startPoint y: 342, endPoint x: 608, endPoint y: 342, distance: 84.0
click at [608, 342] on div "Confirmation Amount you wish to invest 5,000 10,000 20,000 36,000 Amount * Amou…" at bounding box center [784, 384] width 1568 height 768
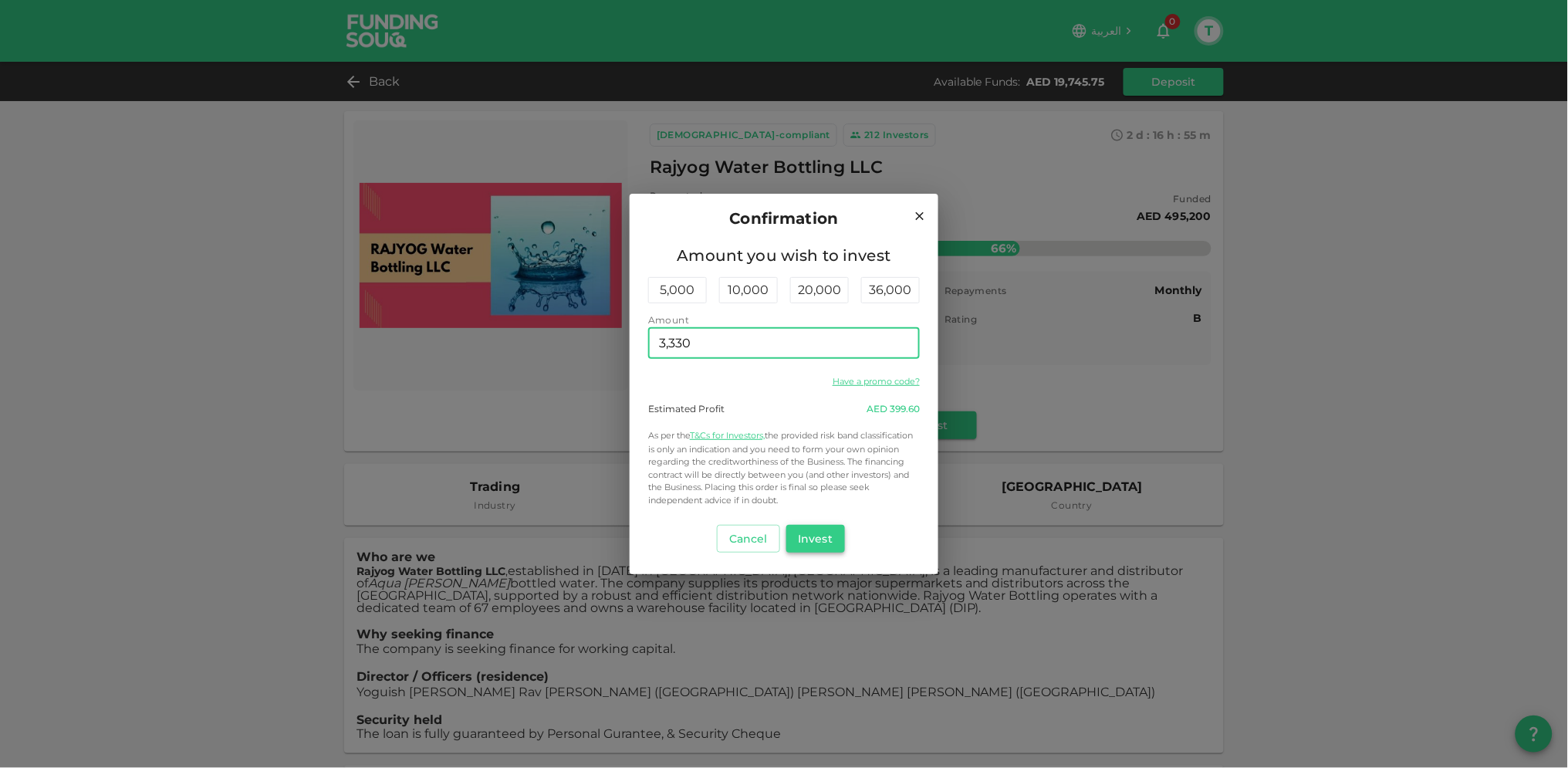
type input "3,330"
click at [812, 533] on button "Invest" at bounding box center [815, 538] width 60 height 28
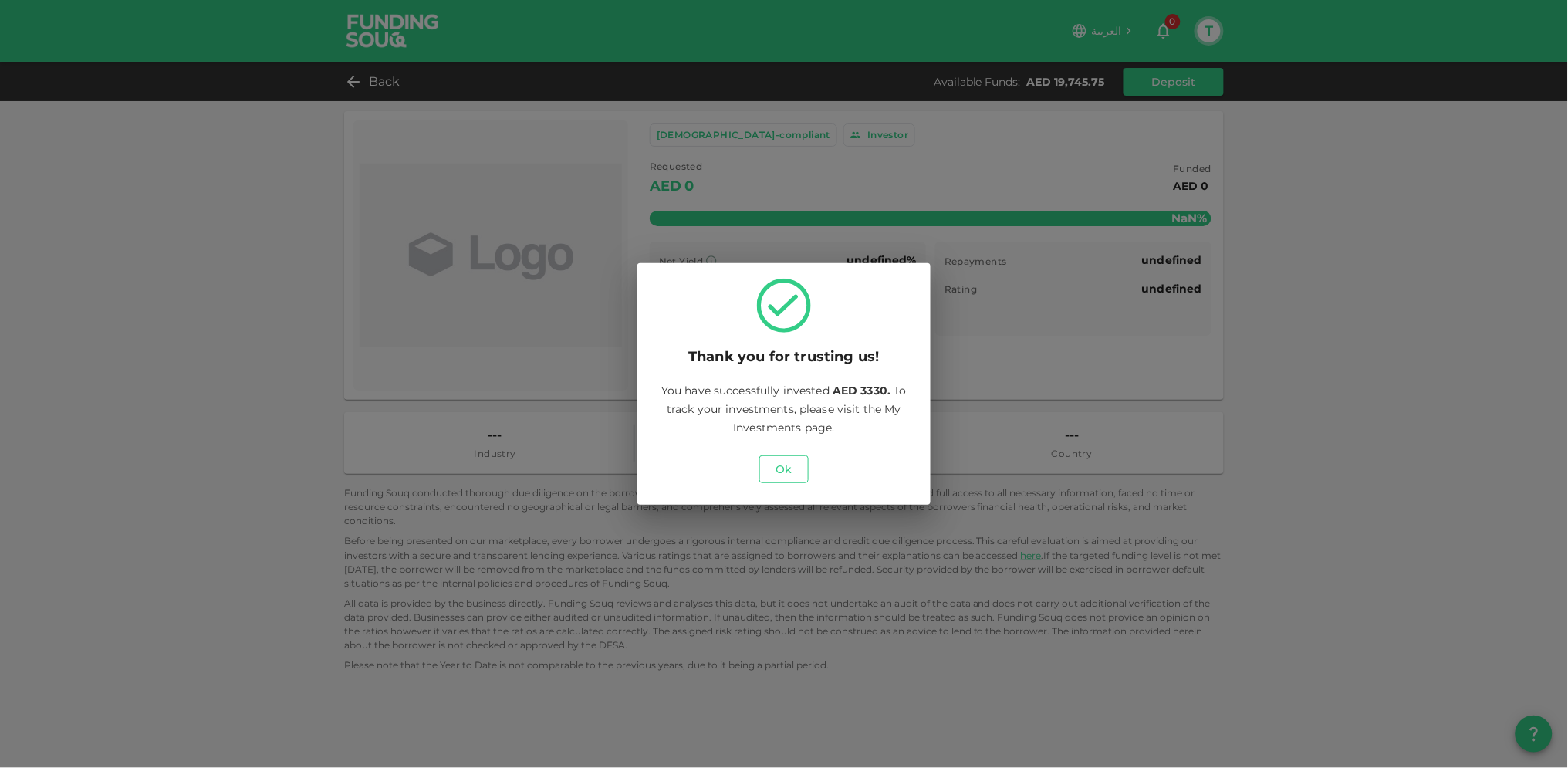
click at [787, 467] on button "Ok" at bounding box center [784, 469] width 49 height 28
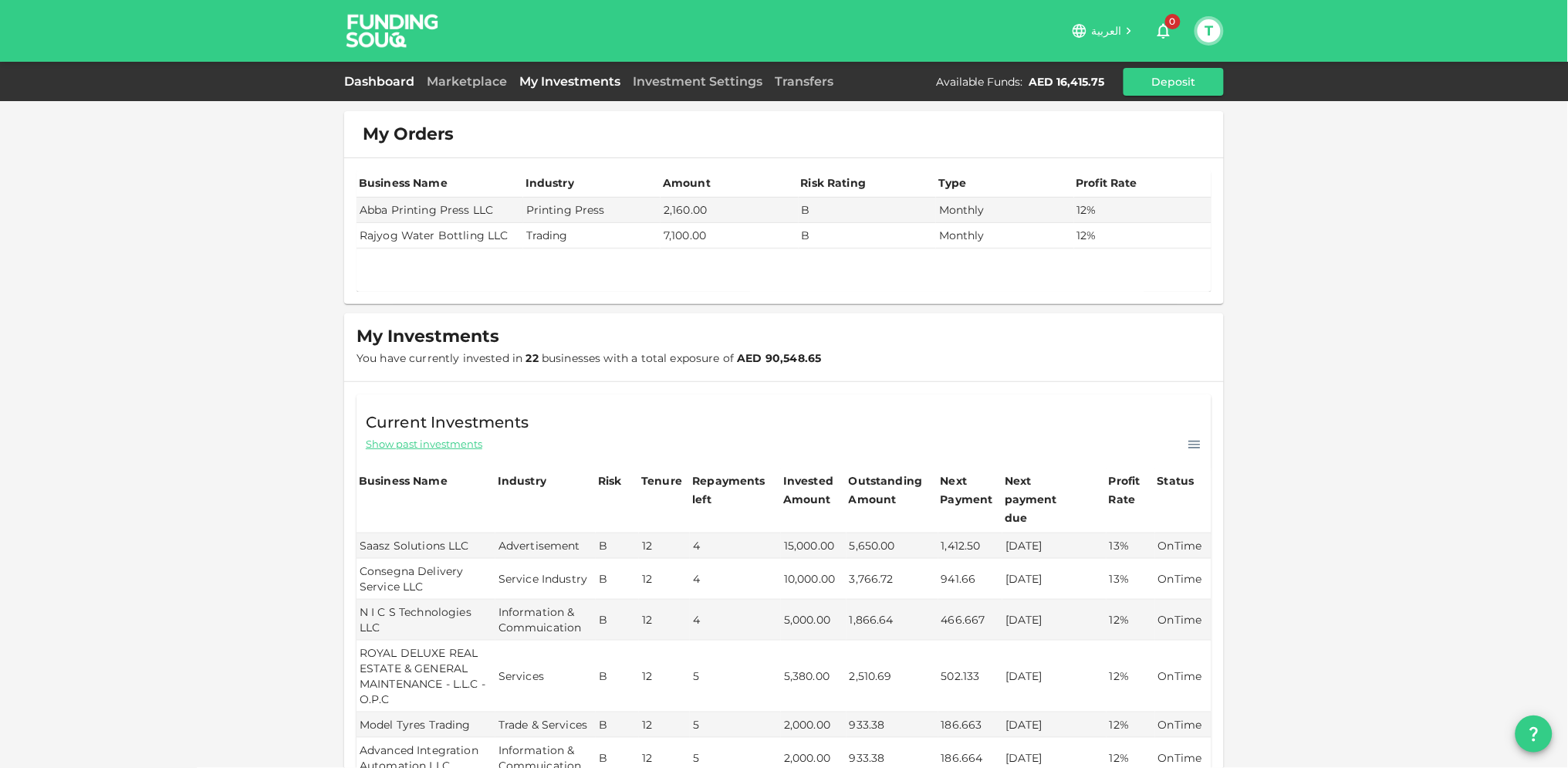
click at [389, 79] on link "Dashboard" at bounding box center [382, 81] width 77 height 15
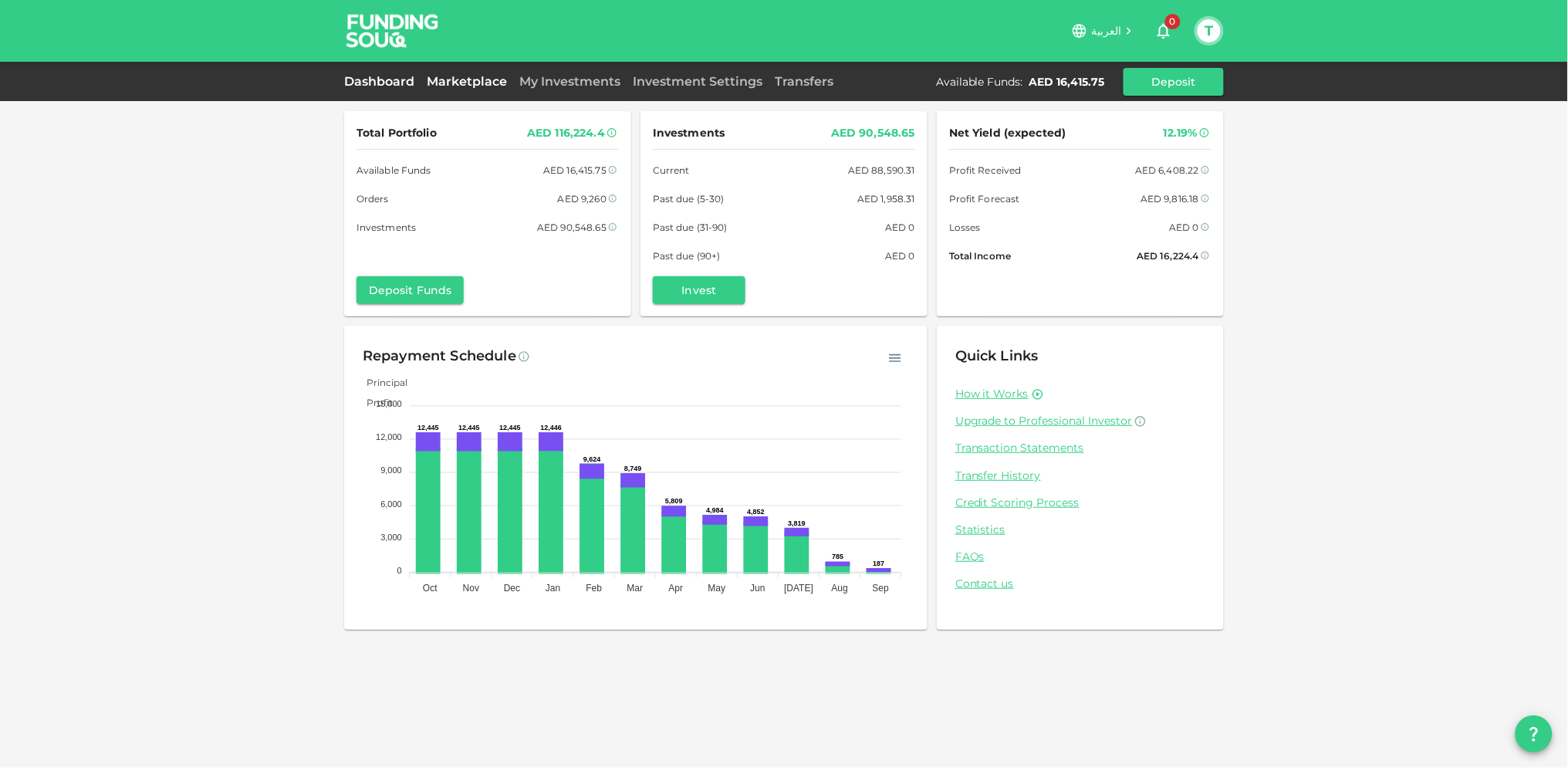
click at [469, 78] on link "Marketplace" at bounding box center [466, 81] width 92 height 15
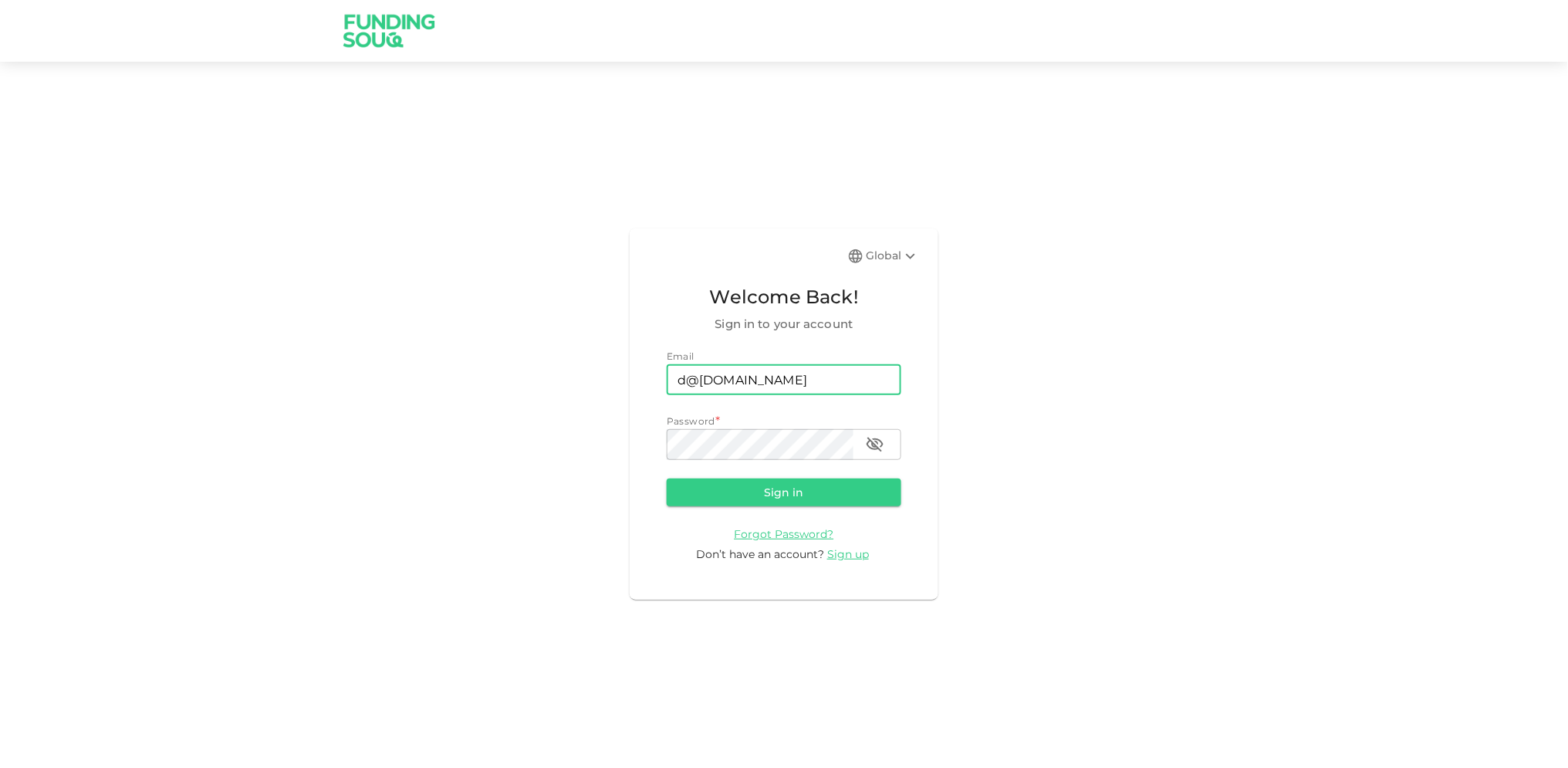
drag, startPoint x: 759, startPoint y: 367, endPoint x: 653, endPoint y: 379, distance: 106.7
click at [653, 379] on div "Global Welcome Back! Sign in to your account Email email [EMAIL_ADDRESS][DOMAIN…" at bounding box center [784, 414] width 309 height 371
click at [994, 397] on div "Global Welcome Back! Sign in to your account Email email [EMAIL_ADDRESS][DOMAIN…" at bounding box center [784, 413] width 1568 height 667
click at [847, 397] on div "Email email [EMAIL_ADDRESS][DOMAIN_NAME] email Password * password password" at bounding box center [784, 404] width 235 height 111
click at [827, 384] on input "d@[DOMAIN_NAME]" at bounding box center [784, 380] width 235 height 31
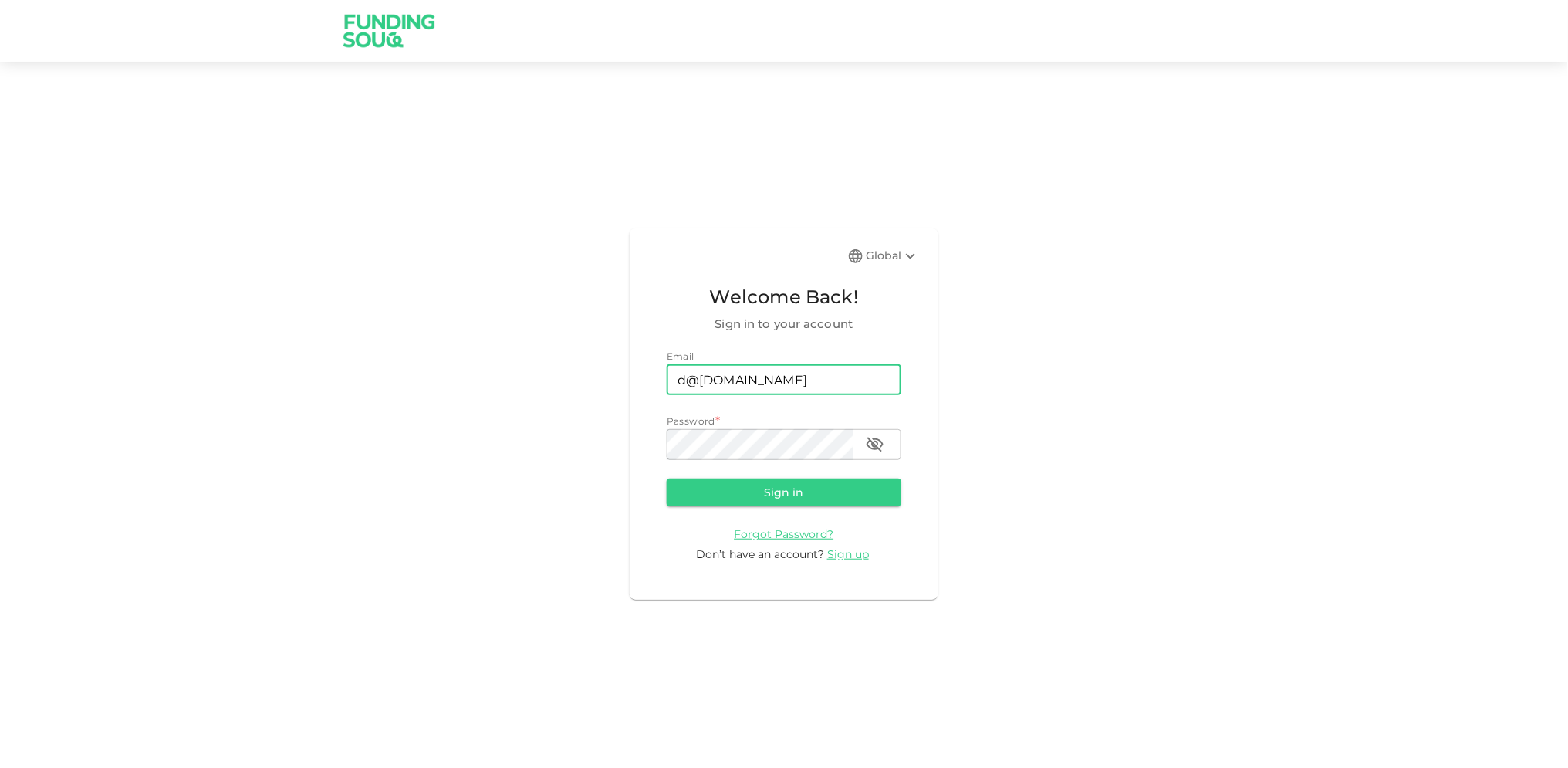
drag, startPoint x: 748, startPoint y: 381, endPoint x: 645, endPoint y: 381, distance: 103.0
click at [645, 381] on div "Global Welcome Back! Sign in to your account Email email [EMAIL_ADDRESS][DOMAIN…" at bounding box center [784, 414] width 309 height 371
type input "[EMAIL_ADDRESS][DOMAIN_NAME]"
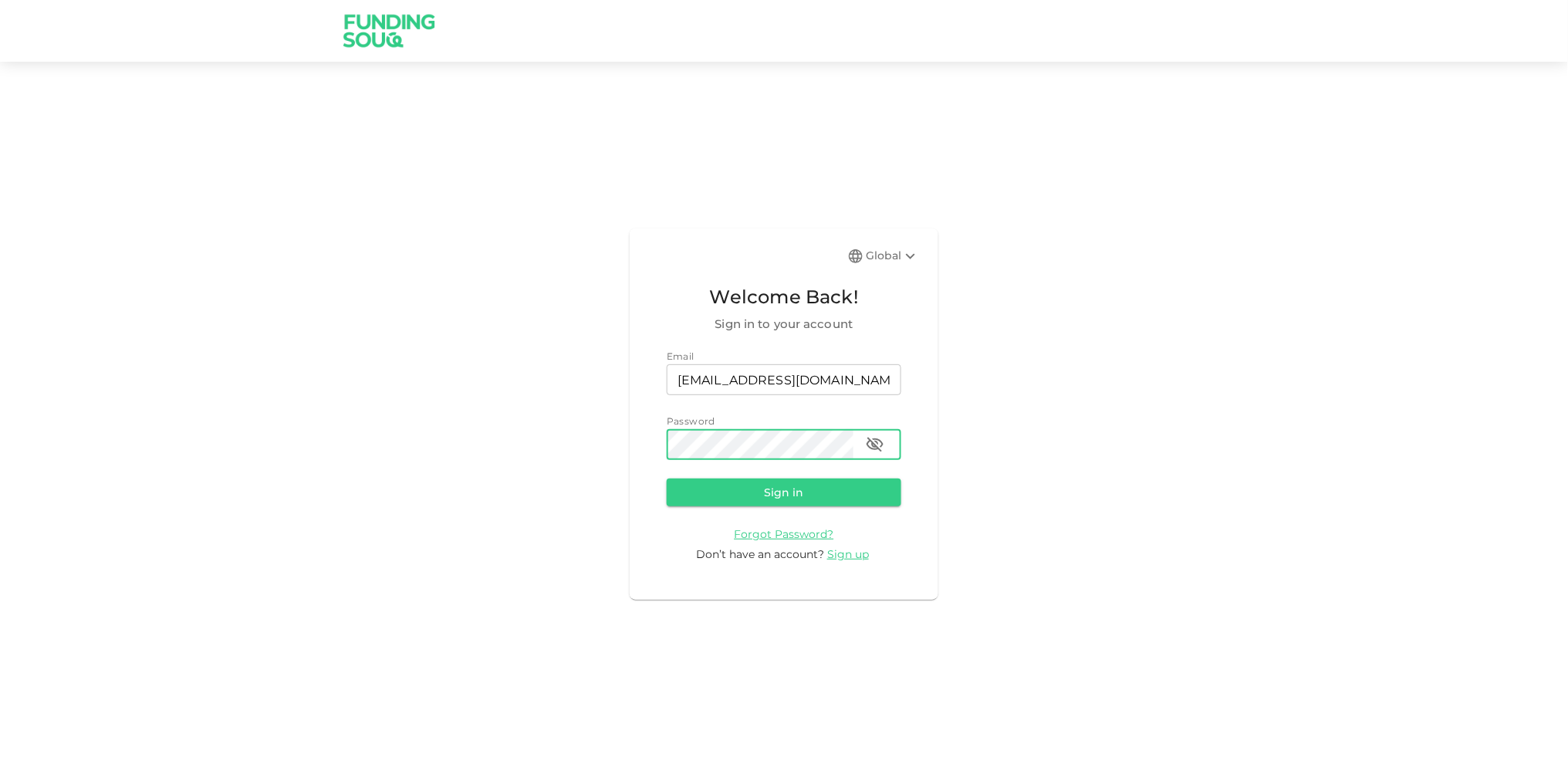
click at [666, 478] on button "Sign in" at bounding box center [784, 492] width 235 height 28
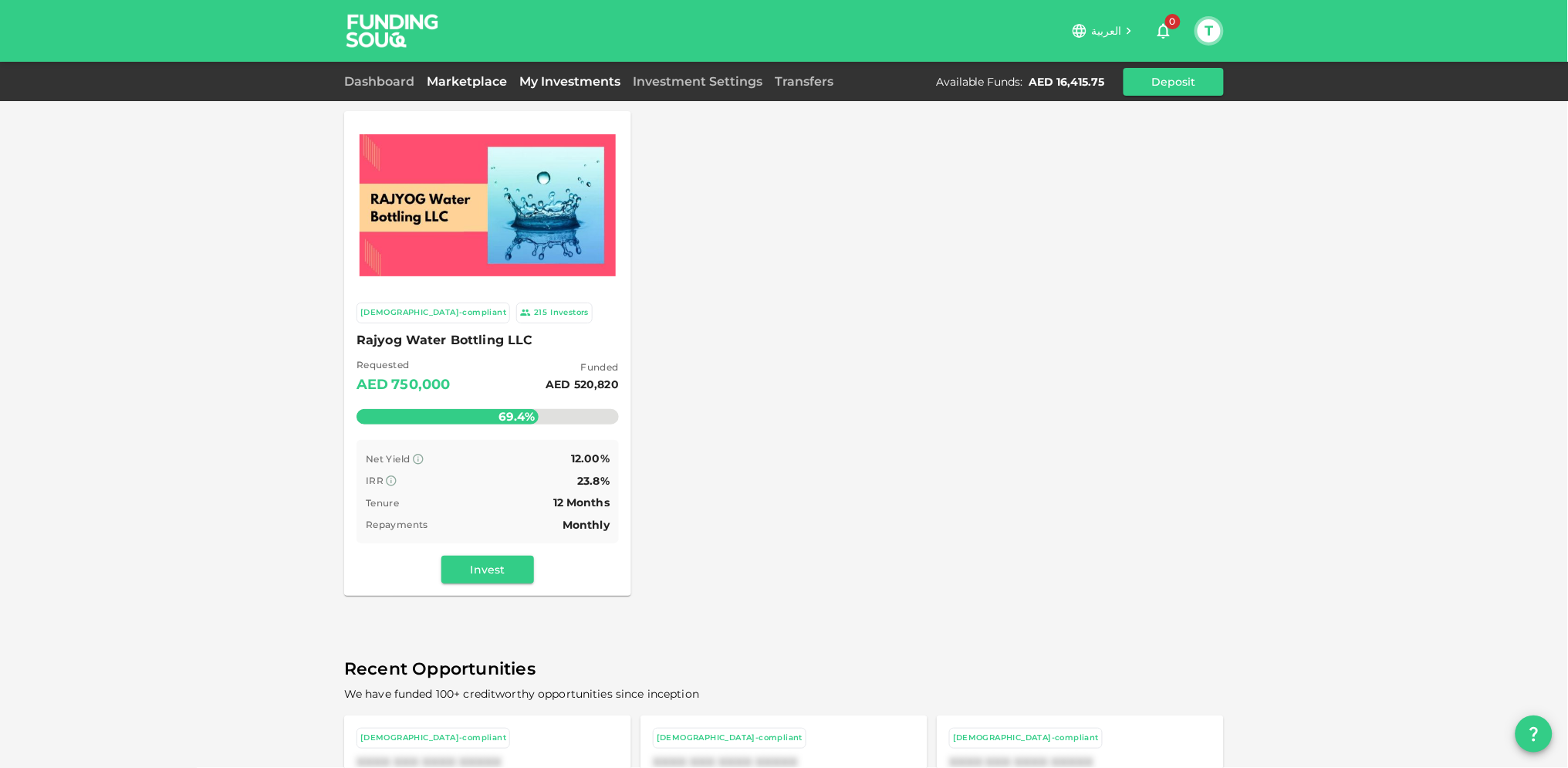
click at [557, 79] on link "My Investments" at bounding box center [570, 81] width 113 height 15
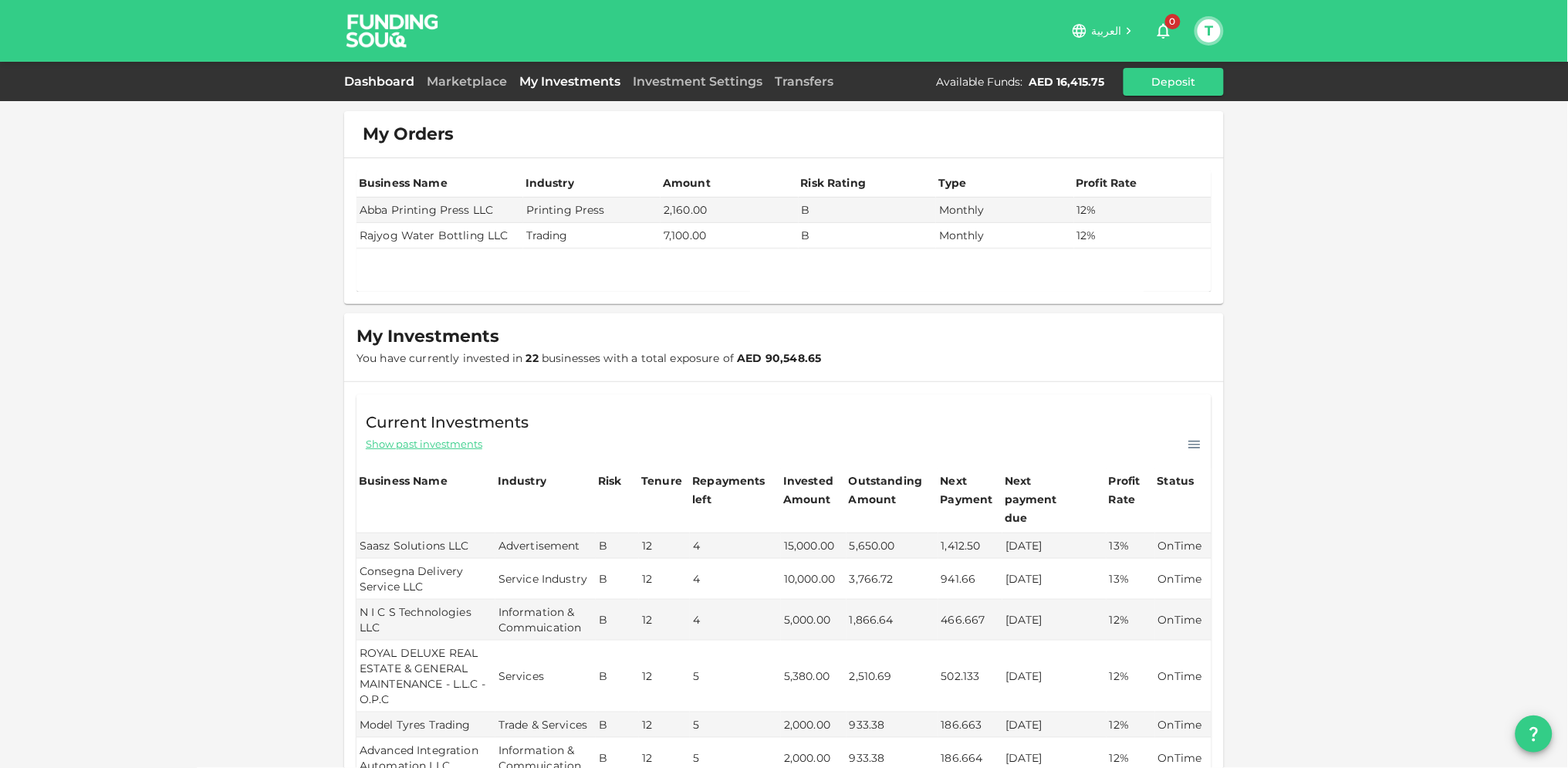
click at [387, 80] on link "Dashboard" at bounding box center [382, 81] width 77 height 15
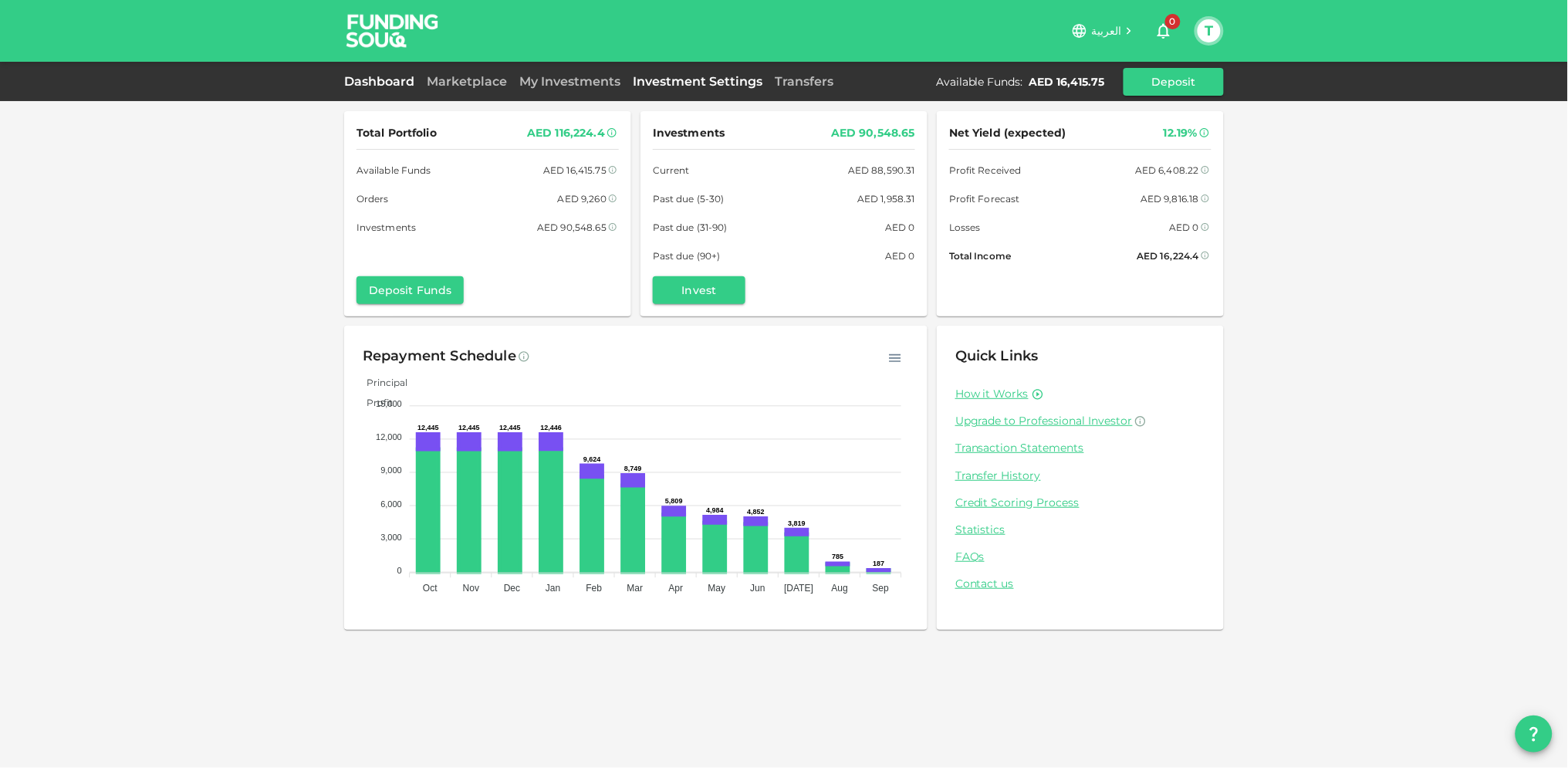
click at [665, 84] on link "Investment Settings" at bounding box center [697, 81] width 142 height 15
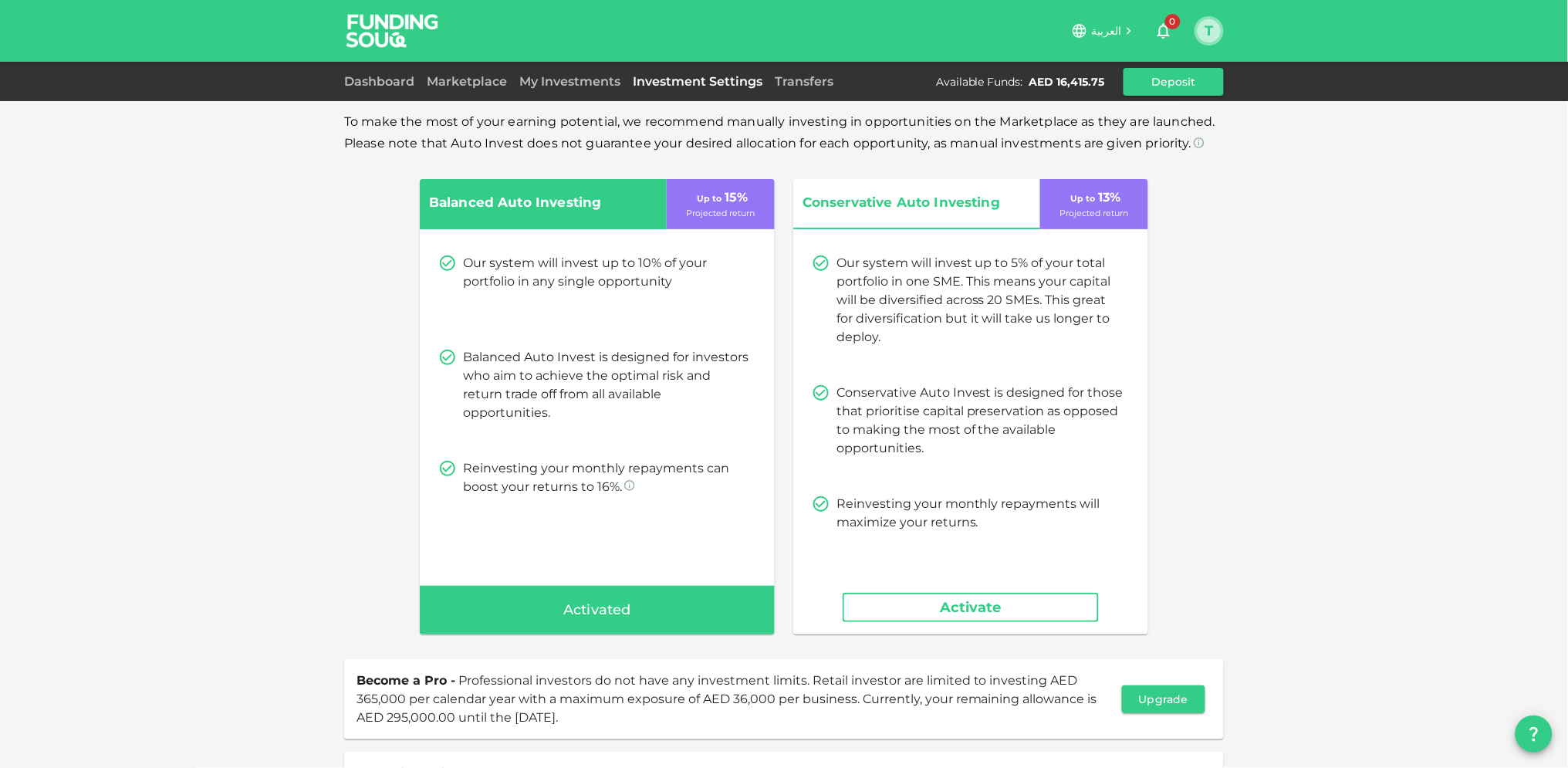
click at [1213, 26] on button "T" at bounding box center [1209, 30] width 23 height 23
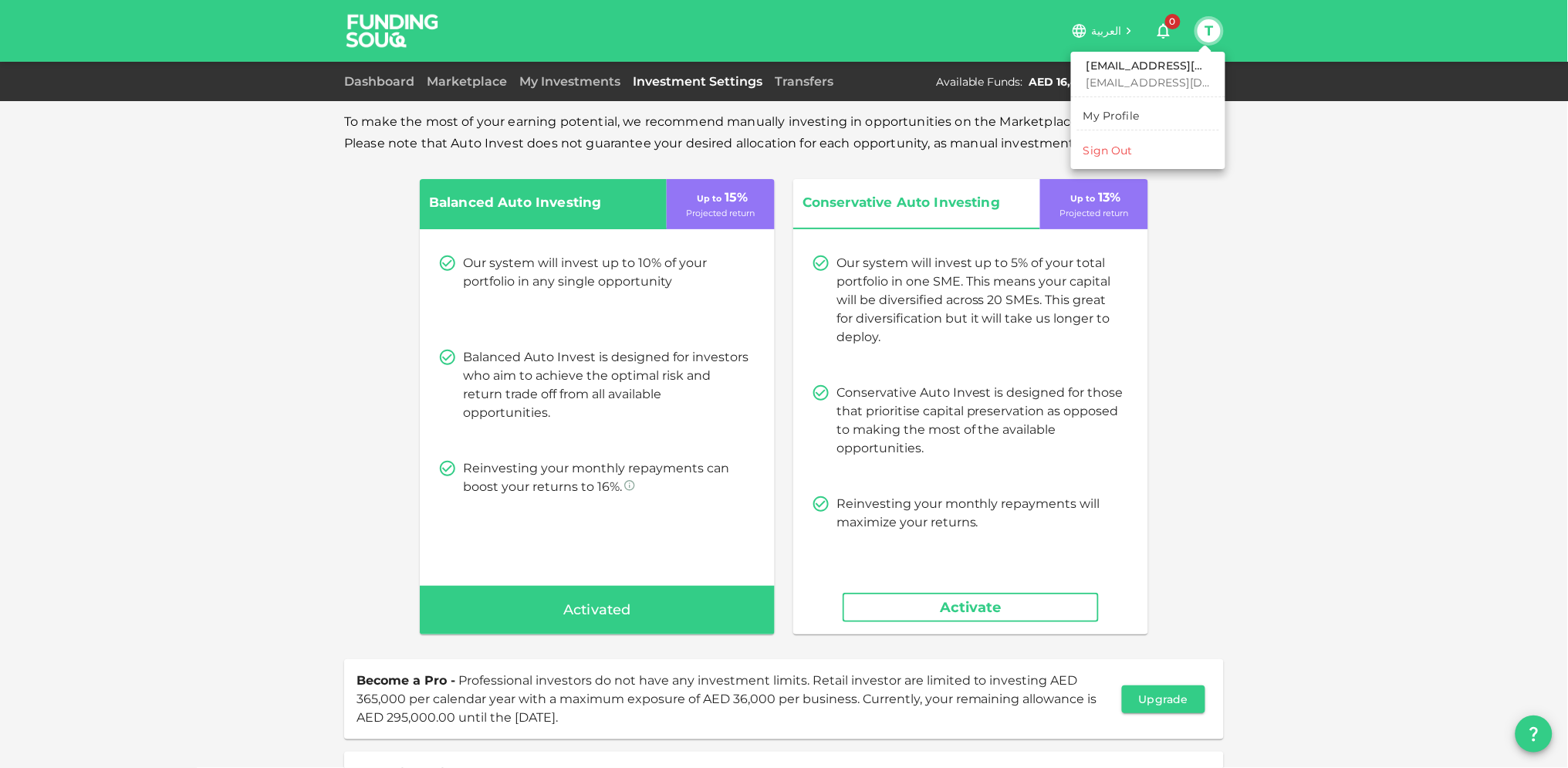
click at [463, 78] on div at bounding box center [784, 384] width 1568 height 768
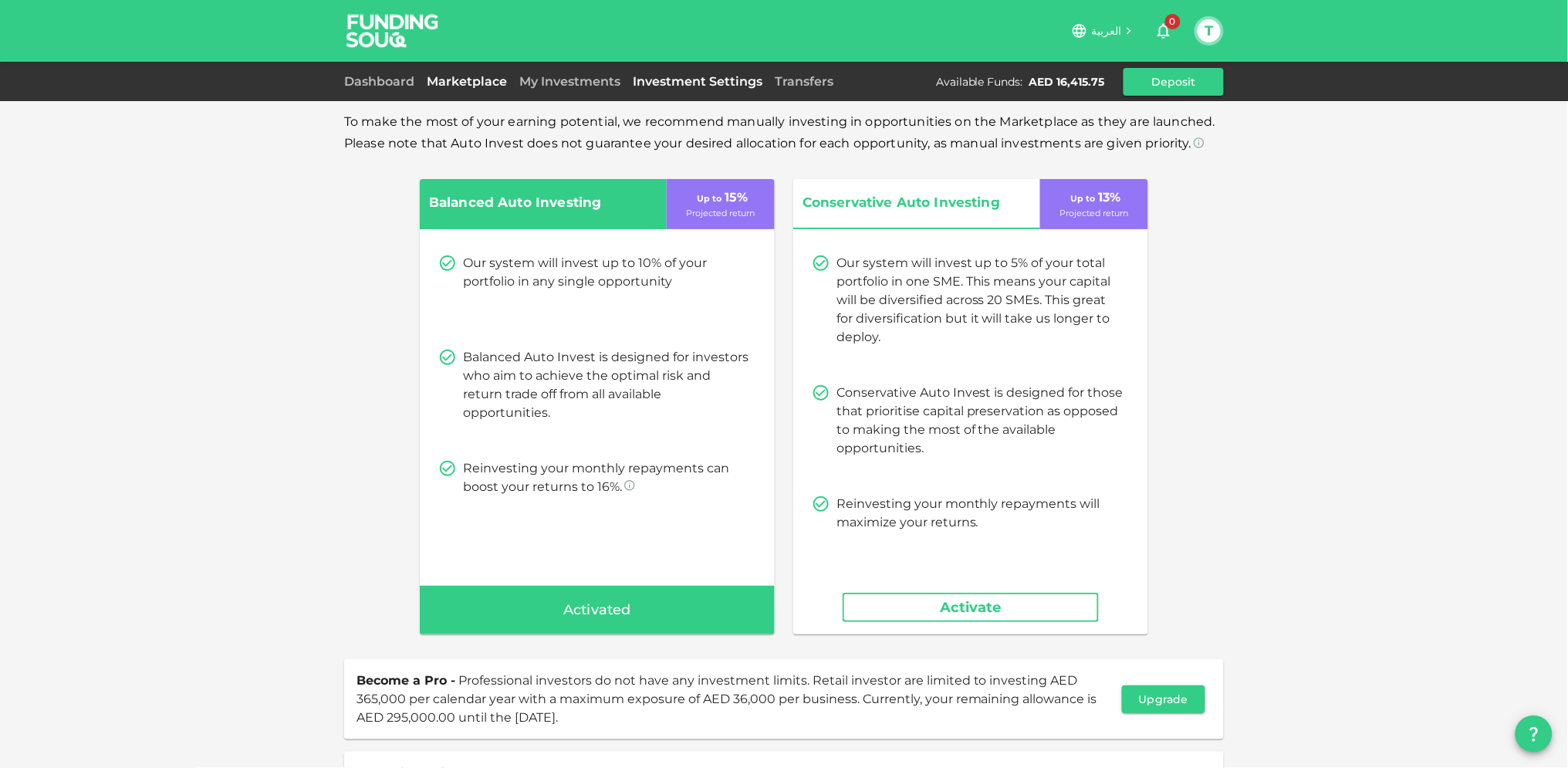
click at [463, 78] on link "Marketplace" at bounding box center [466, 81] width 92 height 15
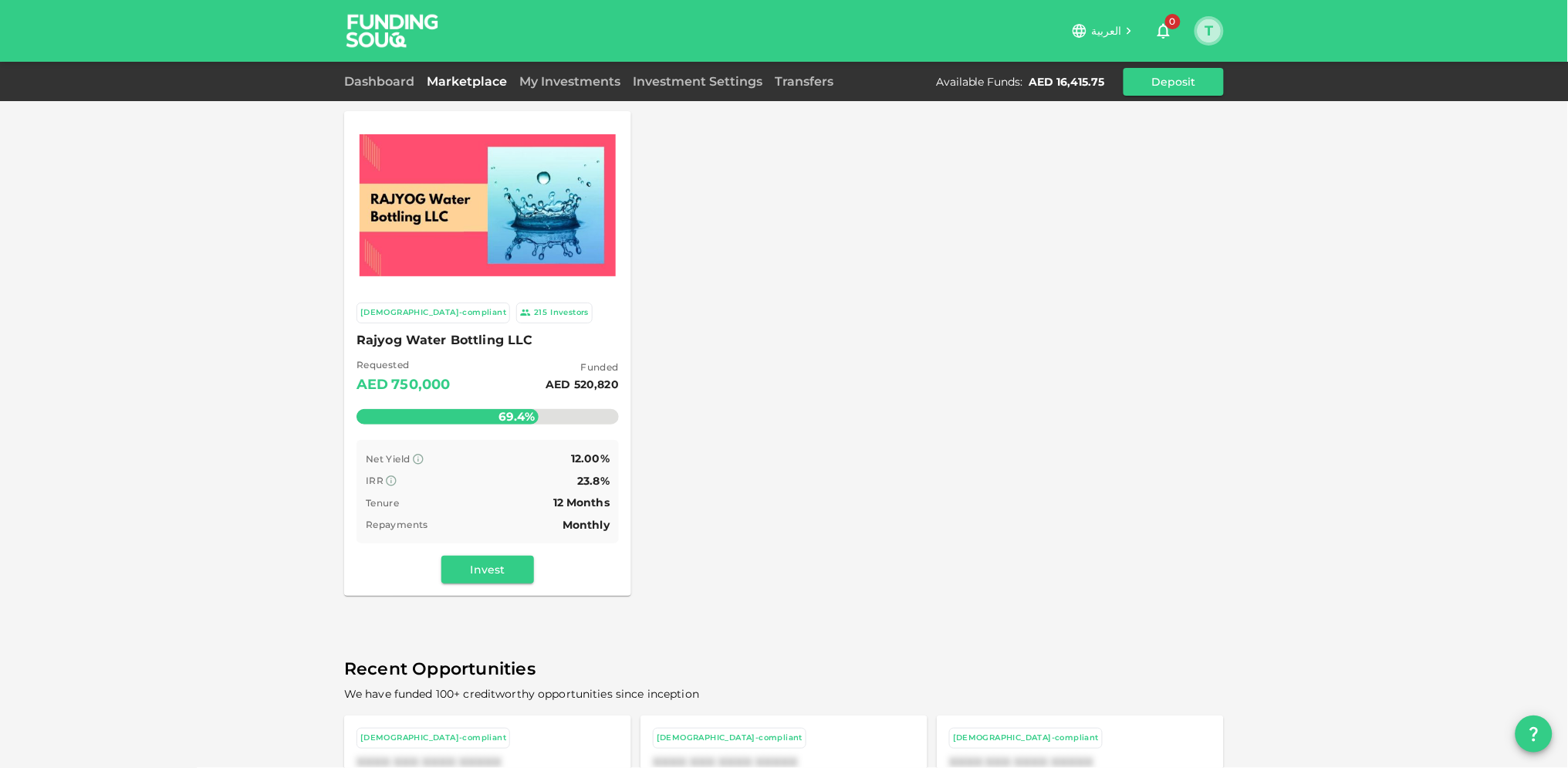
click at [1201, 27] on button "T" at bounding box center [1209, 30] width 23 height 23
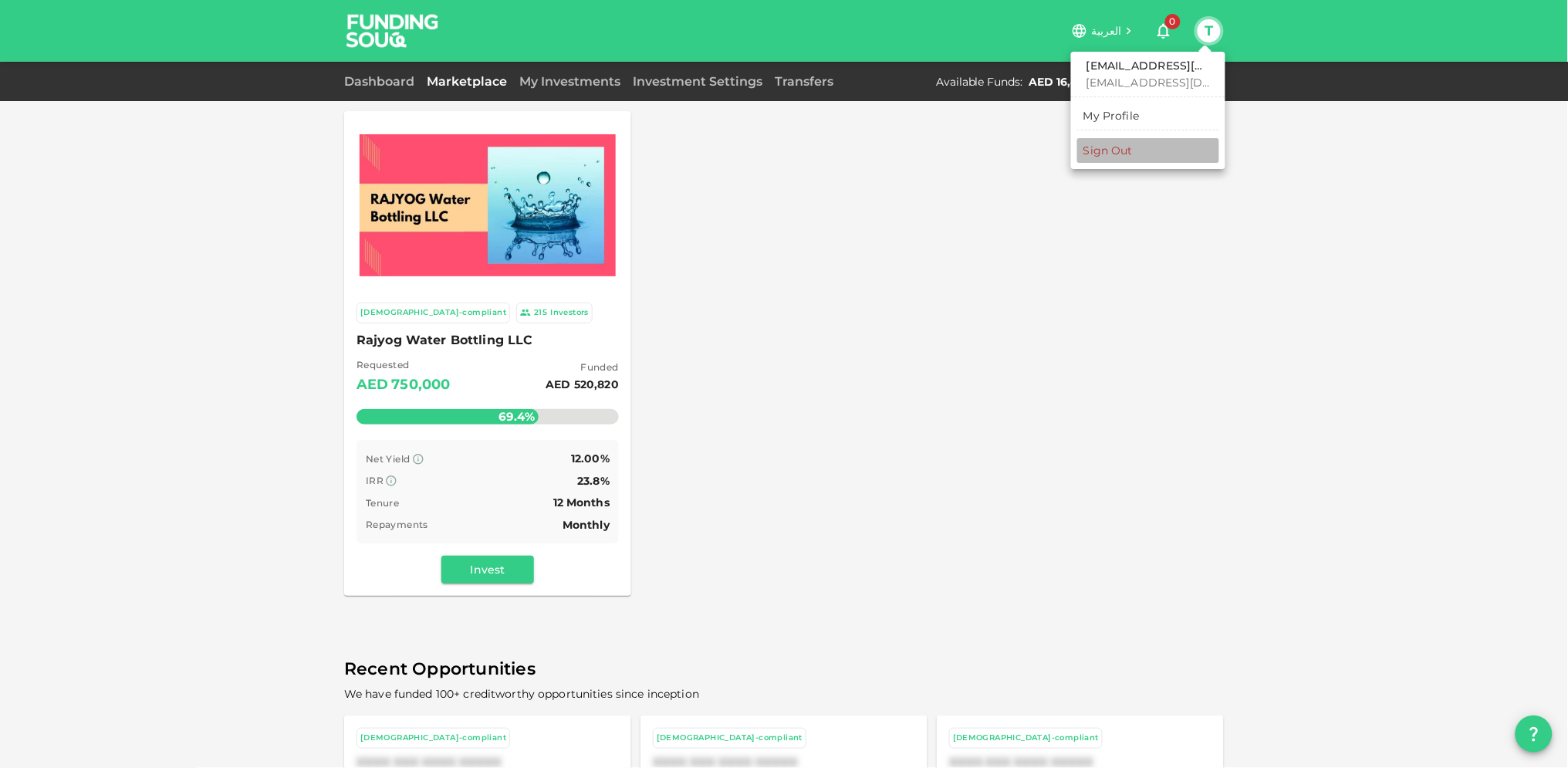
click at [1118, 149] on div "Sign Out" at bounding box center [1107, 150] width 49 height 16
